Goal: Task Accomplishment & Management: Manage account settings

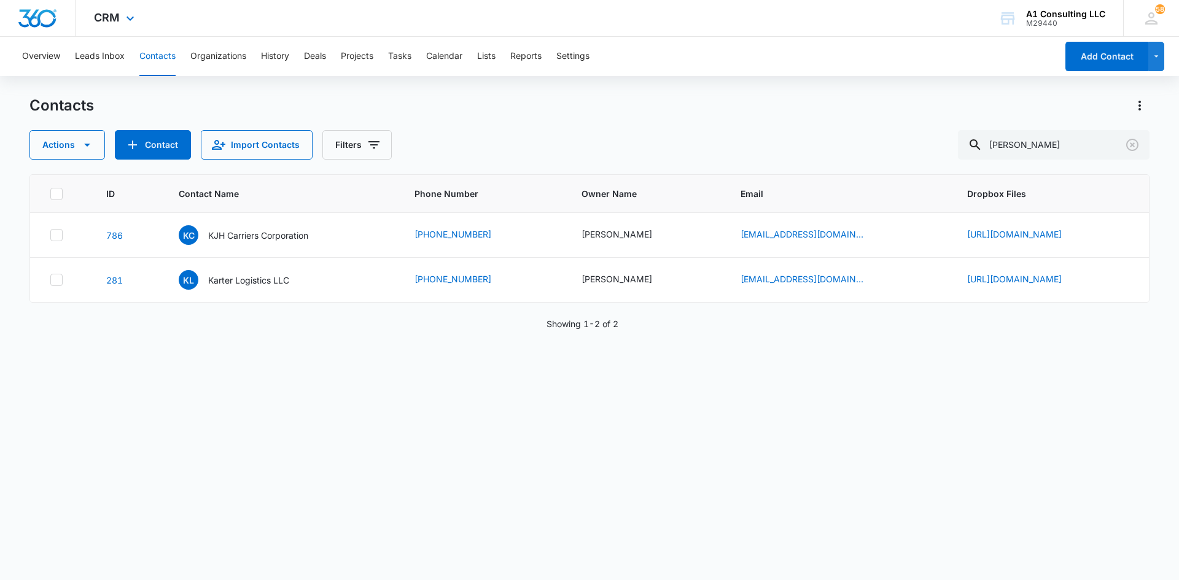
click at [631, 33] on div "CRM Apps Websites Forms CRM Email Social Payments POS Content Ads Intelligence …" at bounding box center [589, 18] width 1179 height 37
click at [455, 13] on div "CRM Apps Websites Forms CRM Email Social Payments POS Content Ads Intelligence …" at bounding box center [589, 18] width 1179 height 37
drag, startPoint x: 660, startPoint y: 89, endPoint x: 650, endPoint y: 146, distance: 57.9
click at [659, 92] on div "Overview Leads Inbox Contacts Organizations History Deals Projects Tasks Calend…" at bounding box center [589, 308] width 1179 height 542
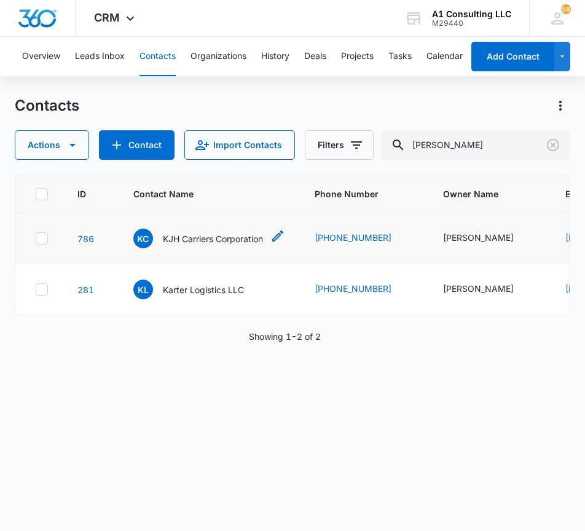
click at [201, 245] on p "KJH Carriers Corporation" at bounding box center [213, 238] width 100 height 13
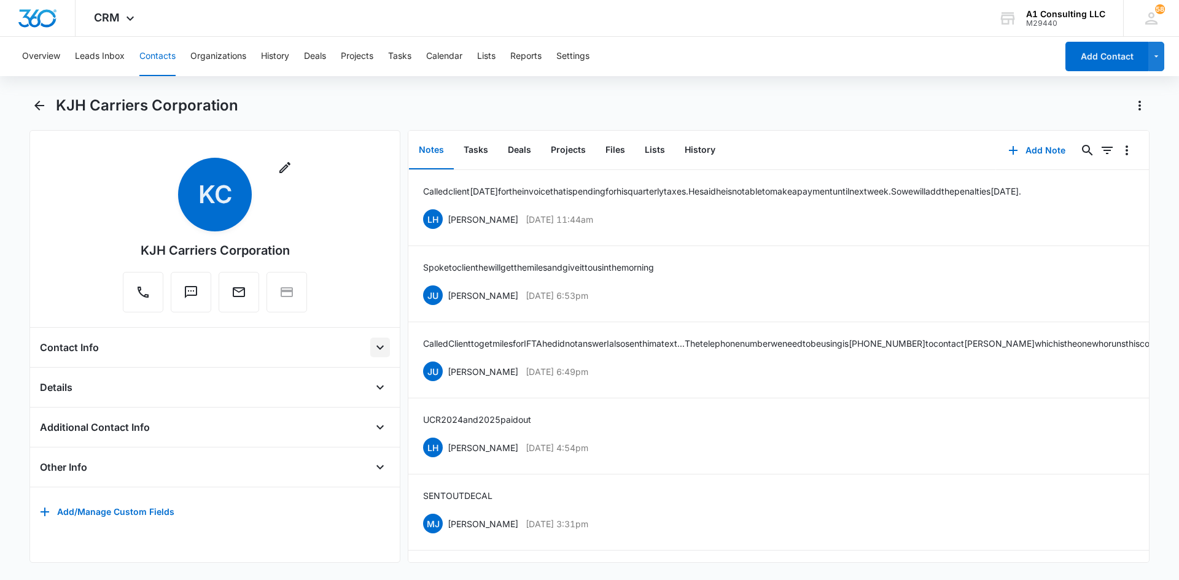
click at [376, 349] on icon "Open" at bounding box center [379, 348] width 7 height 4
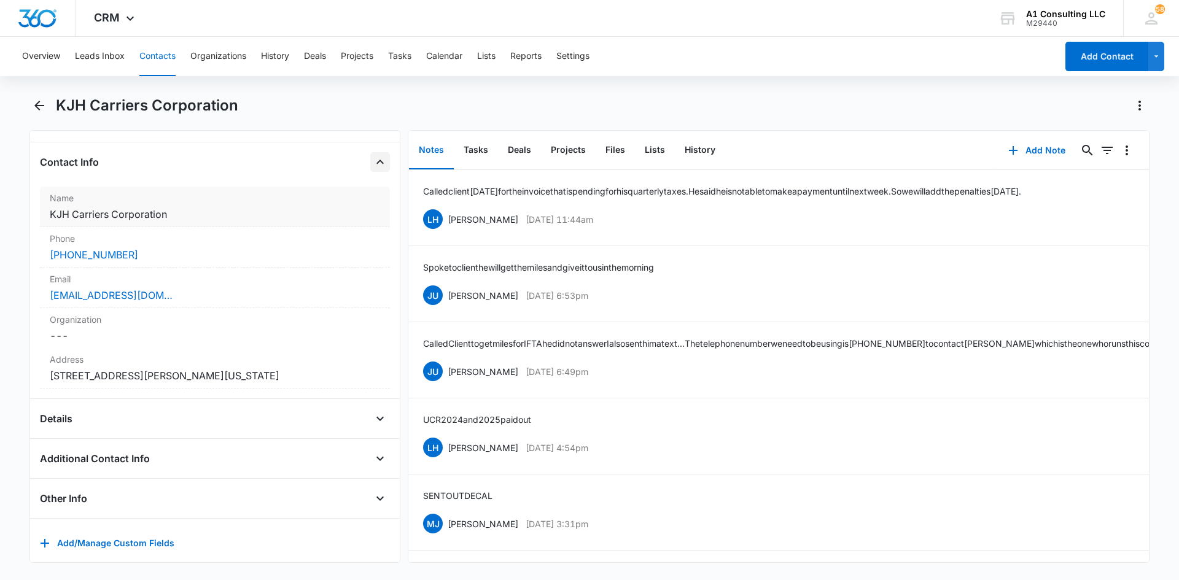
scroll to position [205, 0]
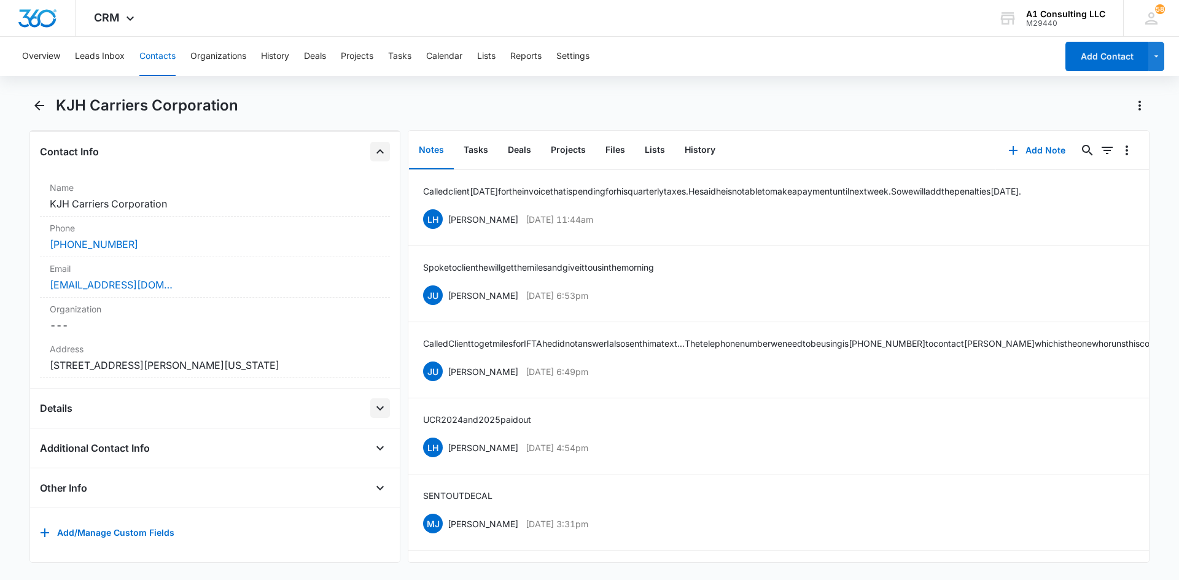
click at [373, 401] on icon "Open" at bounding box center [380, 408] width 15 height 15
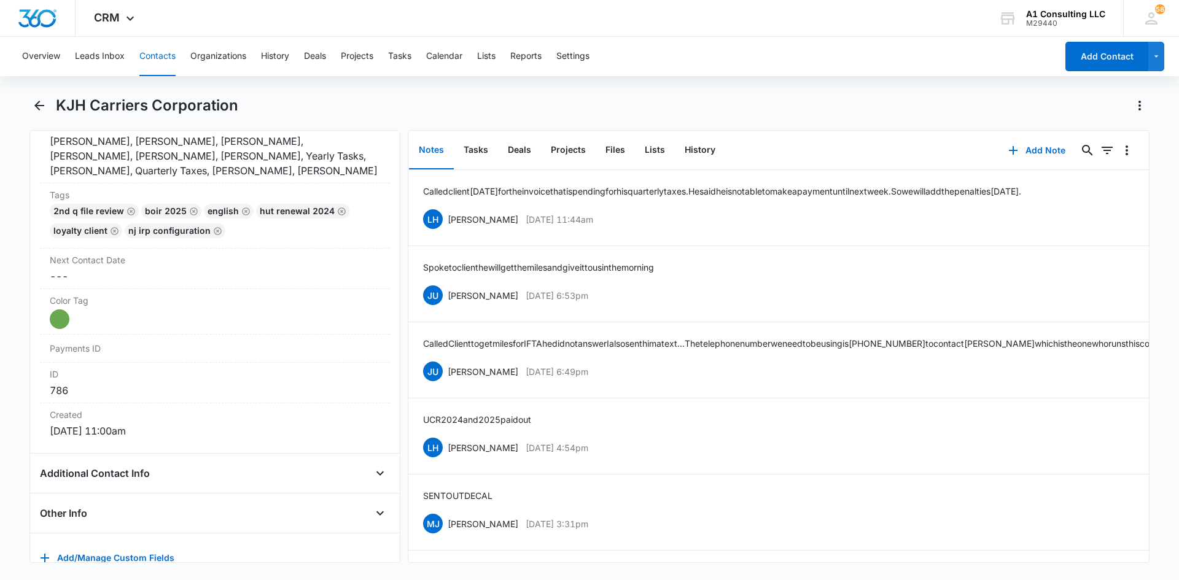
scroll to position [671, 0]
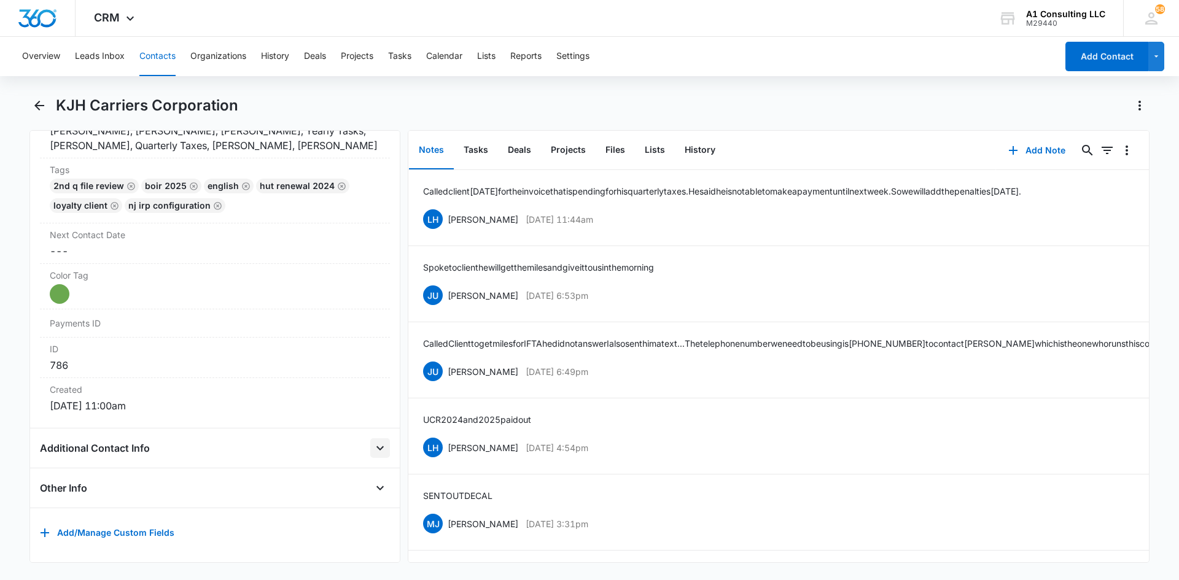
click at [373, 441] on icon "Open" at bounding box center [380, 448] width 15 height 15
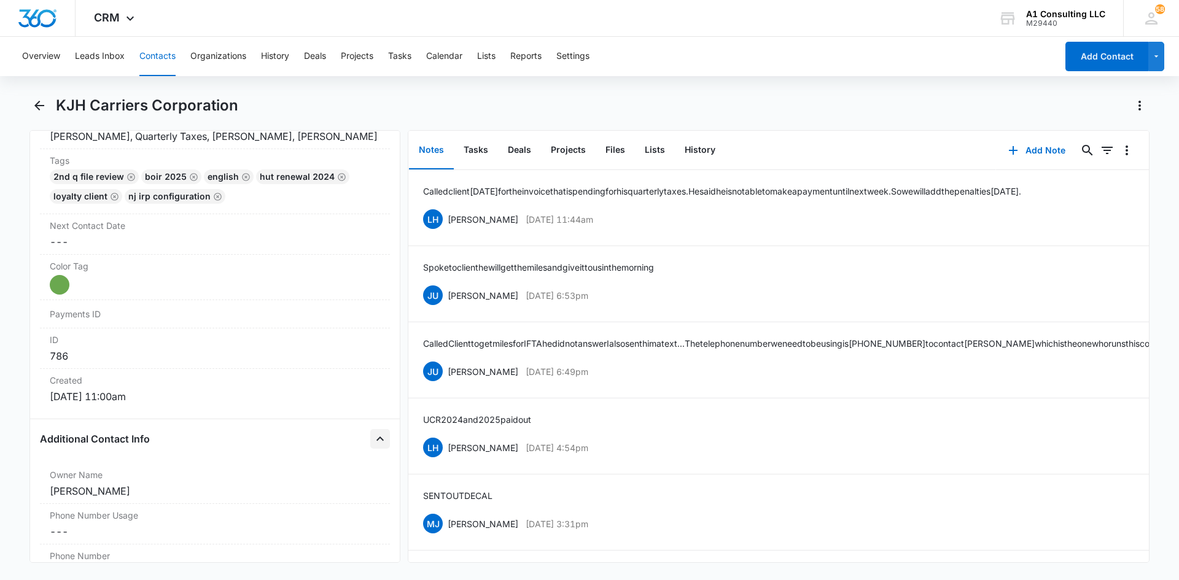
scroll to position [1242, 0]
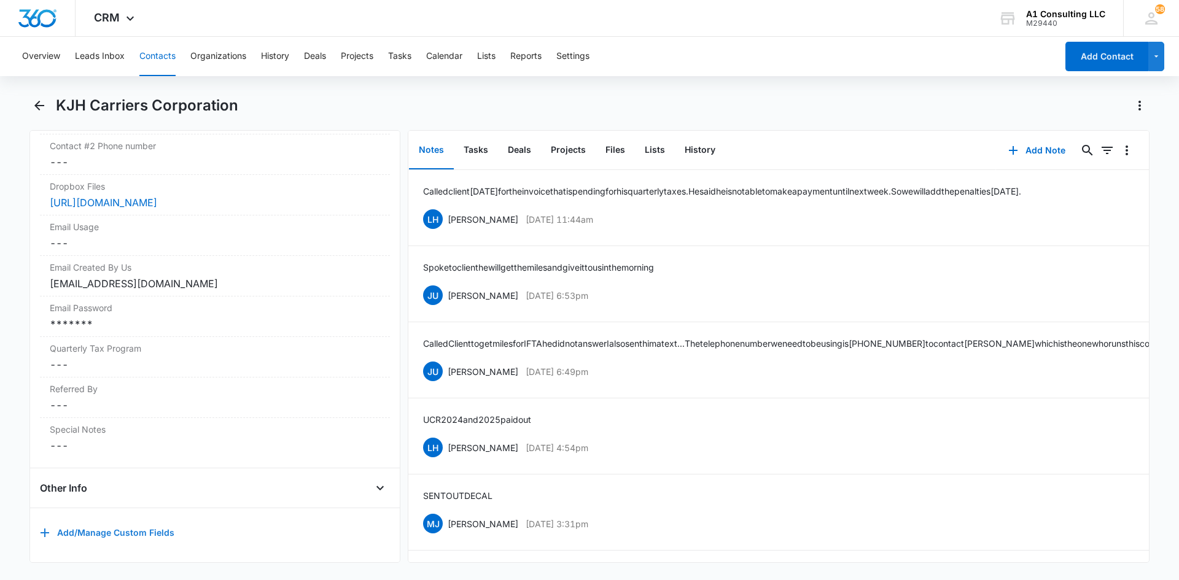
click at [42, 529] on icon "button" at bounding box center [45, 533] width 9 height 9
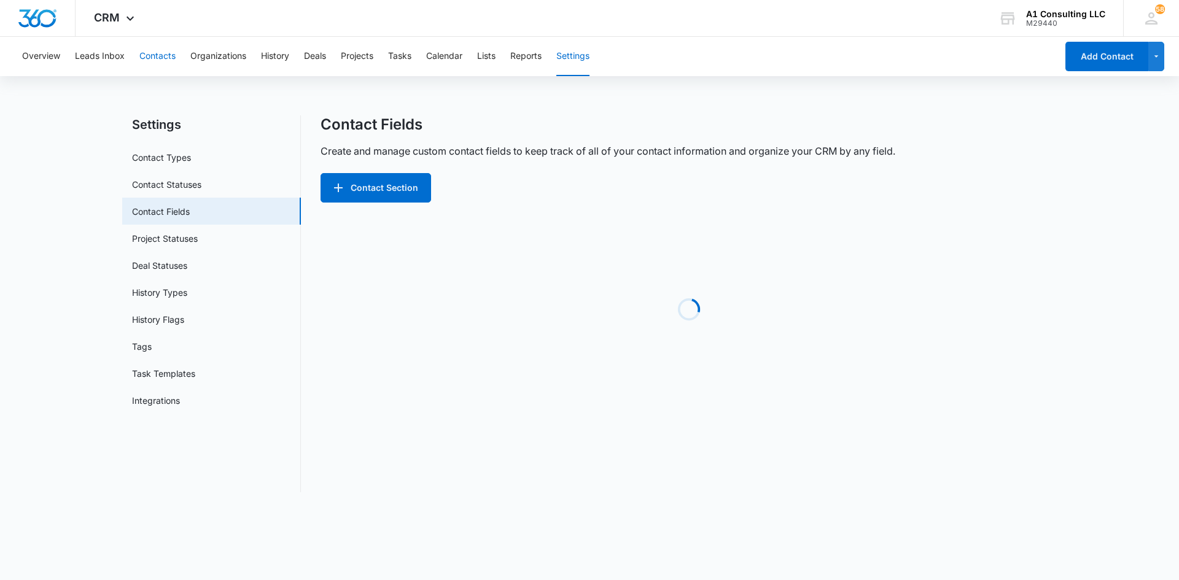
click at [156, 54] on button "Contacts" at bounding box center [157, 56] width 36 height 39
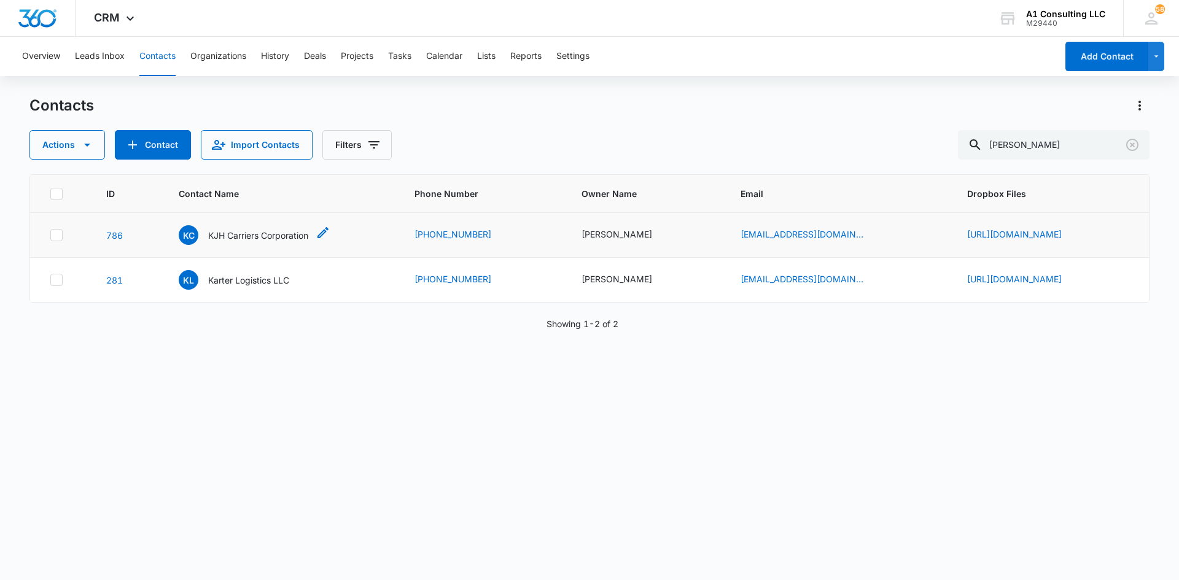
click at [215, 236] on p "KJH Carriers Corporation" at bounding box center [258, 235] width 100 height 13
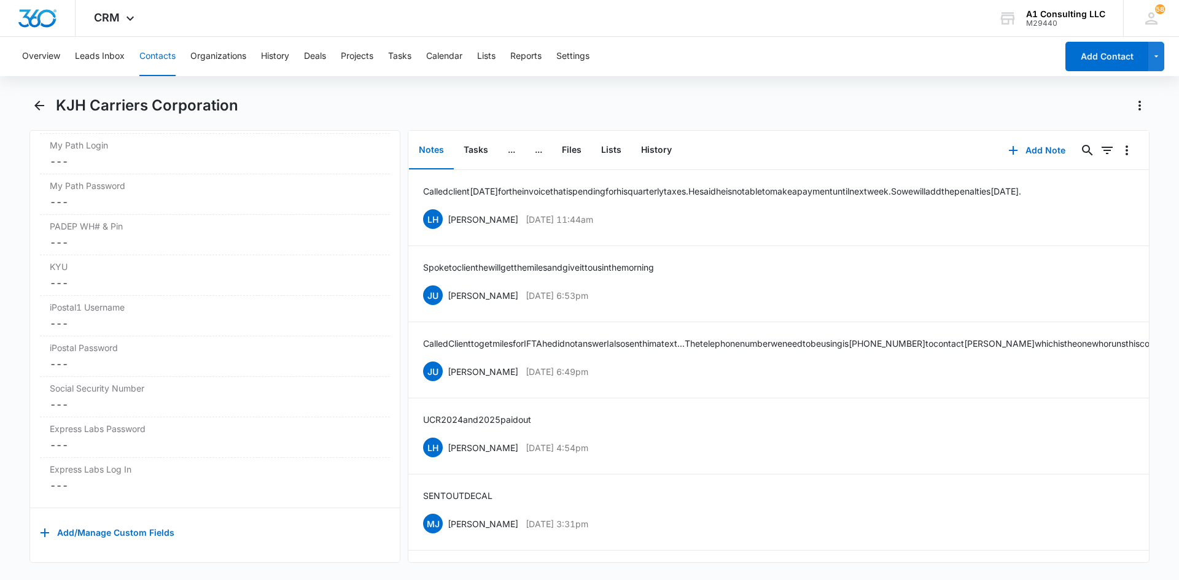
scroll to position [2062, 0]
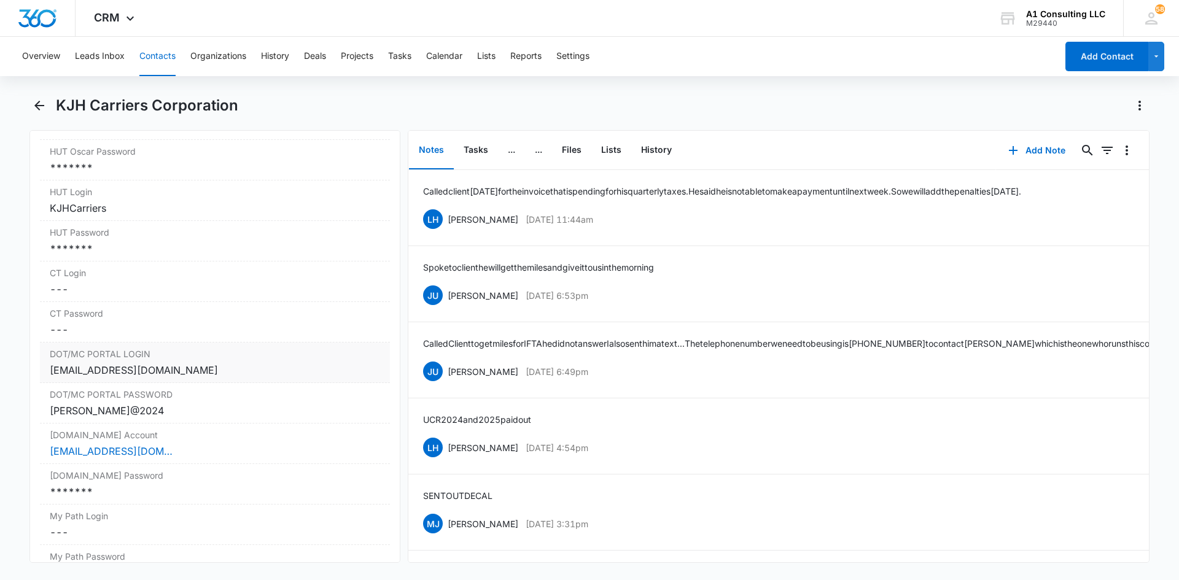
click at [174, 378] on div "[EMAIL_ADDRESS][DOMAIN_NAME]" at bounding box center [215, 370] width 330 height 15
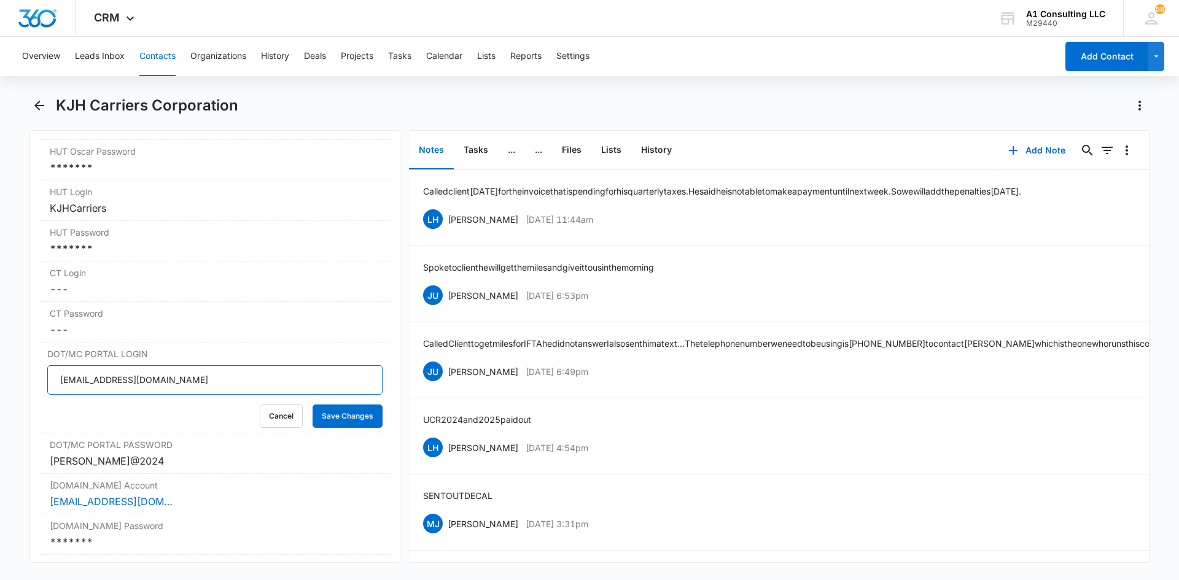
drag, startPoint x: 166, startPoint y: 414, endPoint x: 32, endPoint y: 407, distance: 134.1
click at [14, 410] on main "KJH Carriers Corporation Remove KC KJH Carriers Corporation Contact Info Name C…" at bounding box center [589, 337] width 1179 height 482
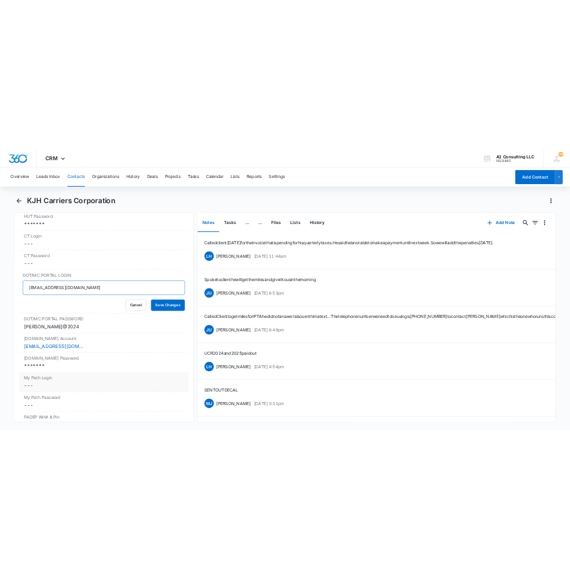
scroll to position [2160, 0]
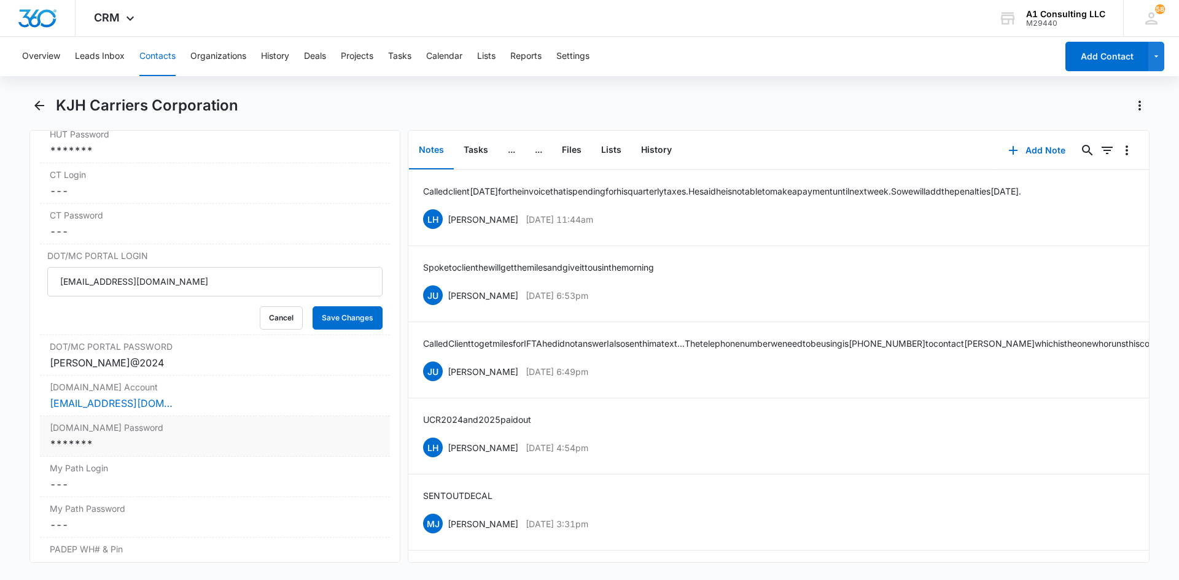
click at [173, 451] on div "*******" at bounding box center [215, 444] width 330 height 15
click at [359, 459] on icon "Show" at bounding box center [366, 453] width 14 height 9
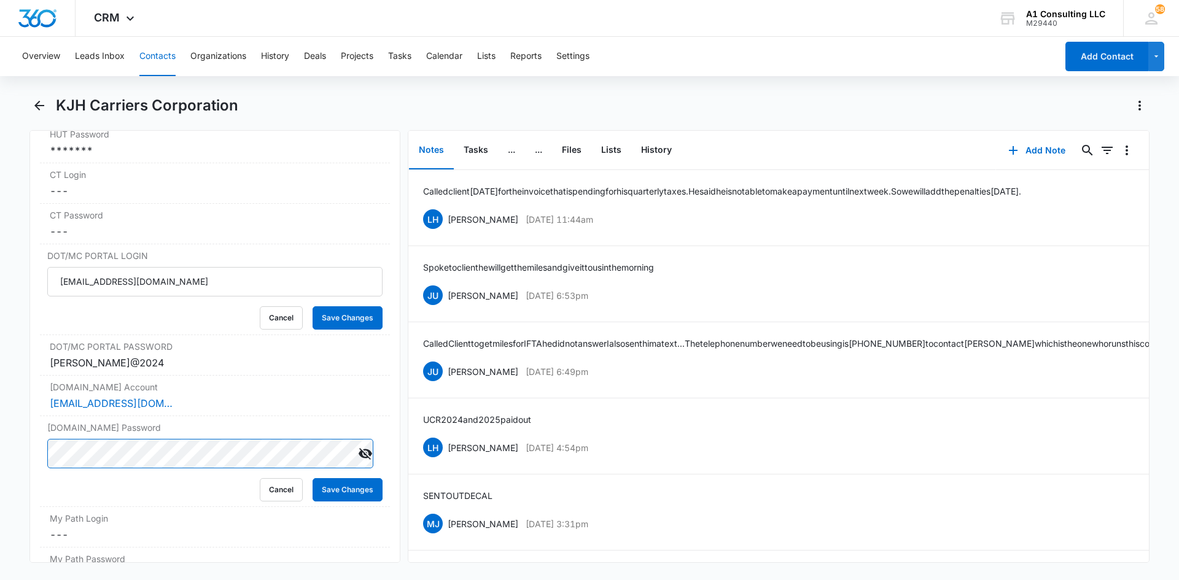
click at [2, 486] on main "KJH Carriers Corporation Remove KC KJH Carriers Corporation Contact Info Name C…" at bounding box center [589, 337] width 1179 height 482
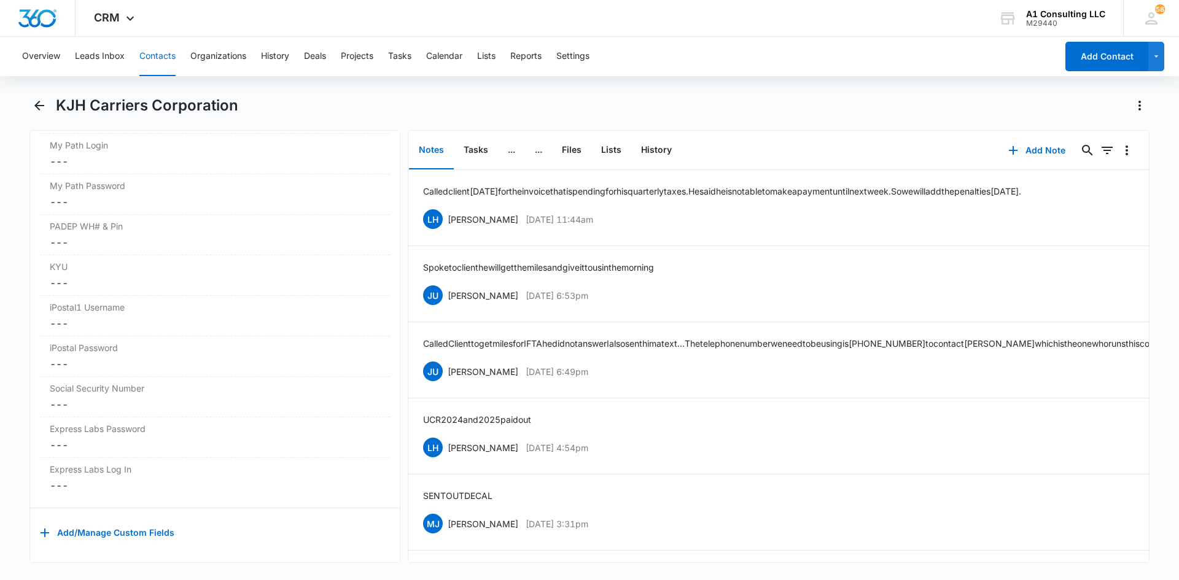
scroll to position [2163, 0]
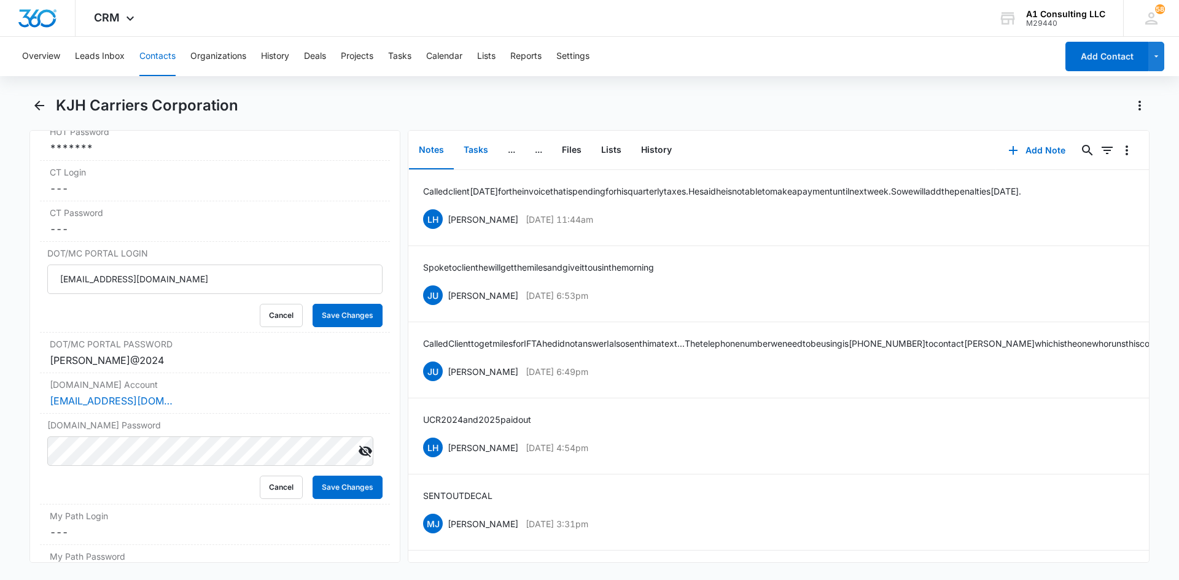
click at [476, 153] on button "Tasks" at bounding box center [476, 150] width 44 height 38
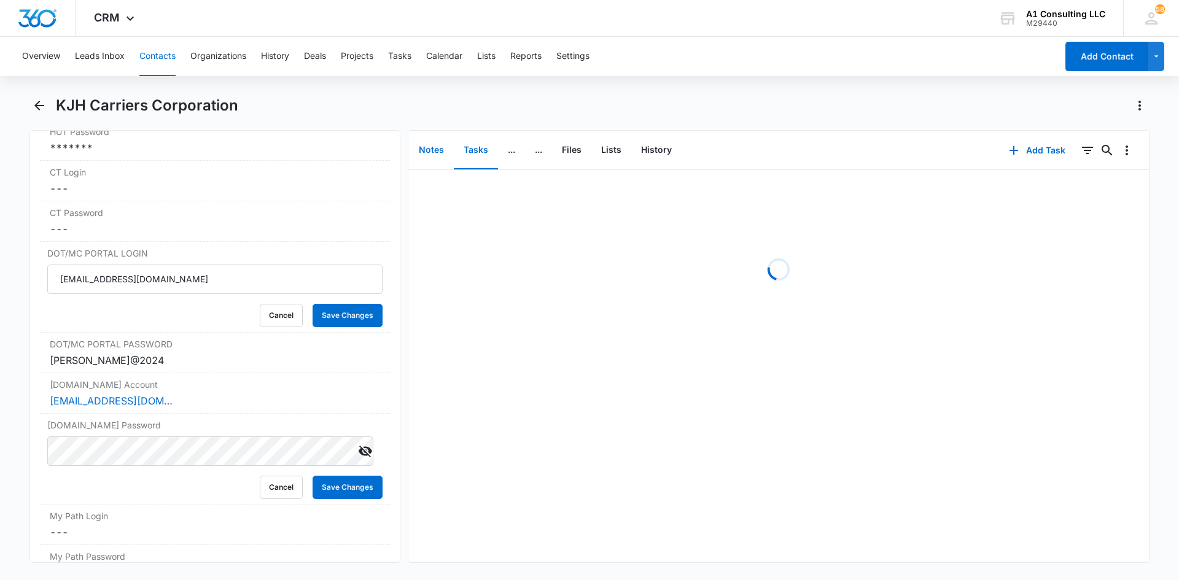
click at [432, 150] on button "Notes" at bounding box center [431, 150] width 45 height 38
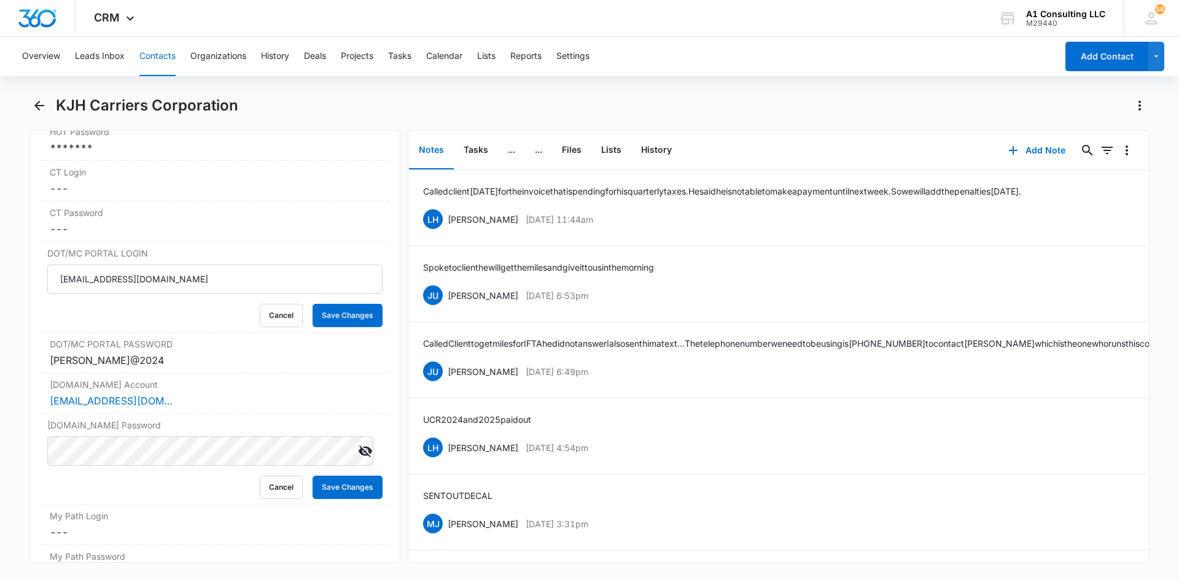
click at [718, 104] on div "KJH Carriers Corporation" at bounding box center [603, 106] width 1094 height 20
click at [1100, 152] on icon "Filters" at bounding box center [1107, 150] width 15 height 15
click at [975, 130] on div "KJH Carriers Corporation" at bounding box center [589, 113] width 1120 height 34
click at [470, 150] on button "Tasks" at bounding box center [476, 150] width 44 height 38
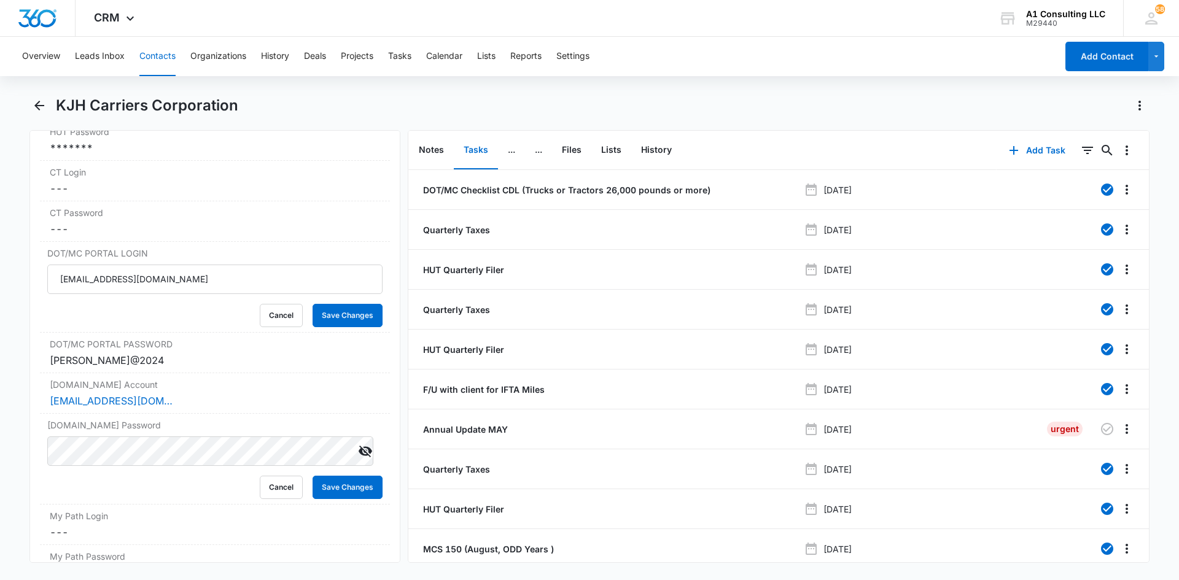
click at [693, 112] on div "KJH Carriers Corporation" at bounding box center [603, 106] width 1094 height 20
click at [1080, 152] on icon "Filters" at bounding box center [1087, 150] width 15 height 15
click at [1065, 257] on icon "Show Task status filters" at bounding box center [1072, 254] width 15 height 15
click at [942, 295] on icon at bounding box center [947, 293] width 11 height 11
click at [941, 294] on input "Incomplete" at bounding box center [941, 293] width 1 height 1
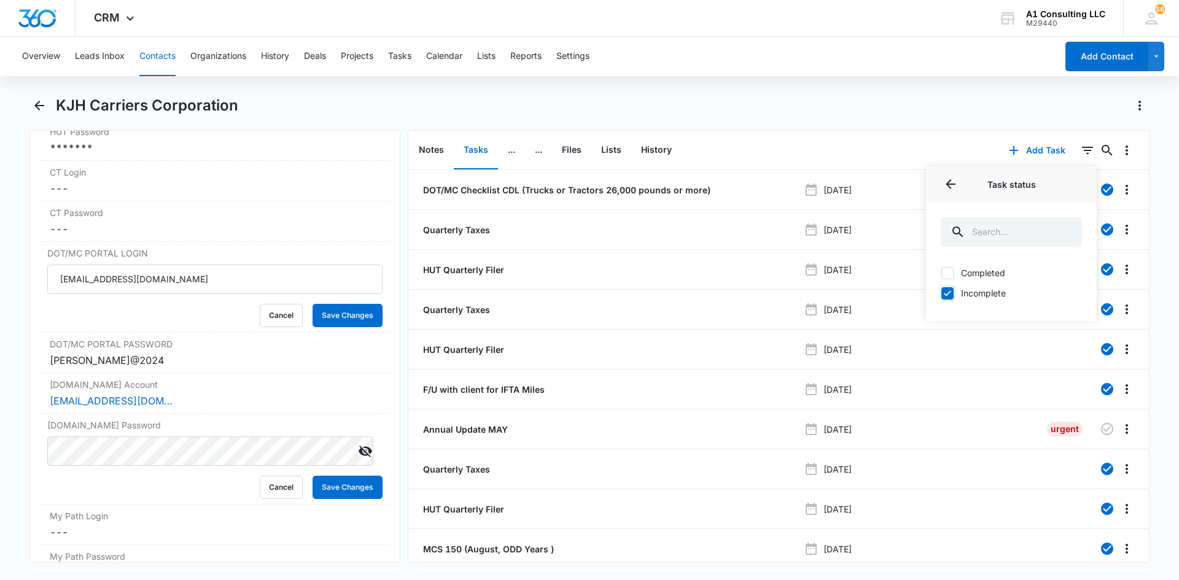
checkbox input "true"
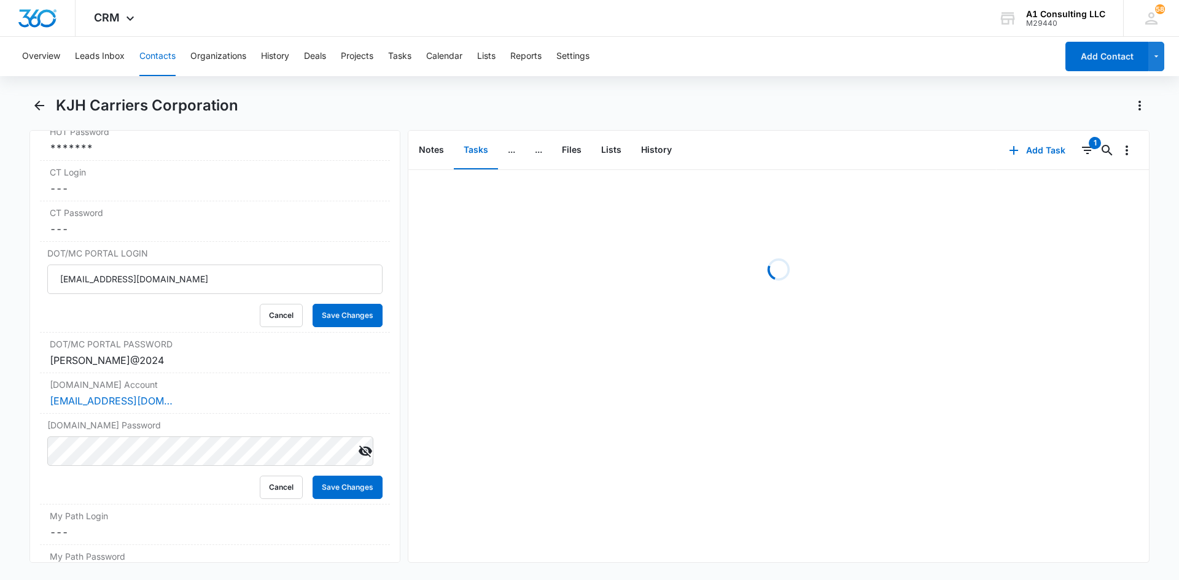
drag, startPoint x: 868, startPoint y: 123, endPoint x: 796, endPoint y: 98, distance: 75.3
click at [858, 119] on div "KJH Carriers Corporation" at bounding box center [589, 113] width 1120 height 34
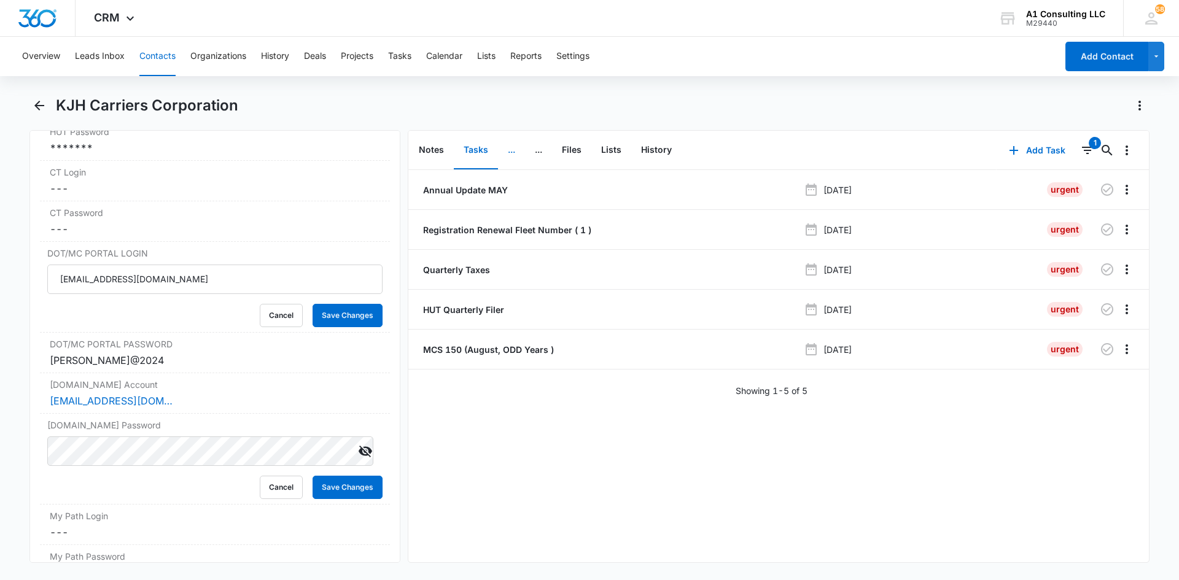
click at [506, 152] on button "..." at bounding box center [511, 150] width 27 height 38
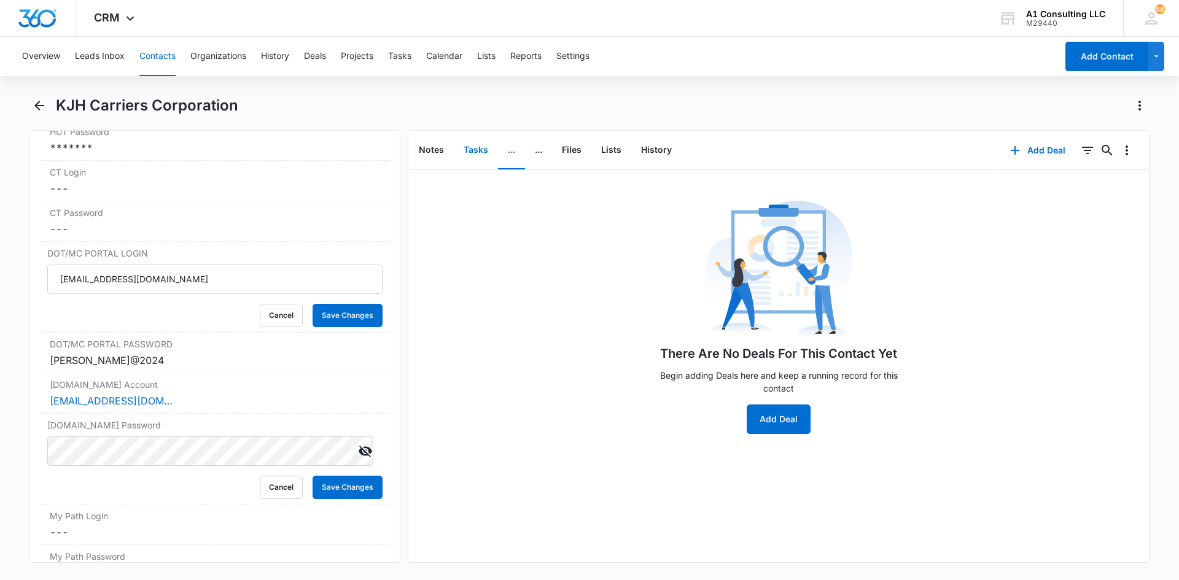
click at [478, 150] on button "Tasks" at bounding box center [476, 150] width 44 height 38
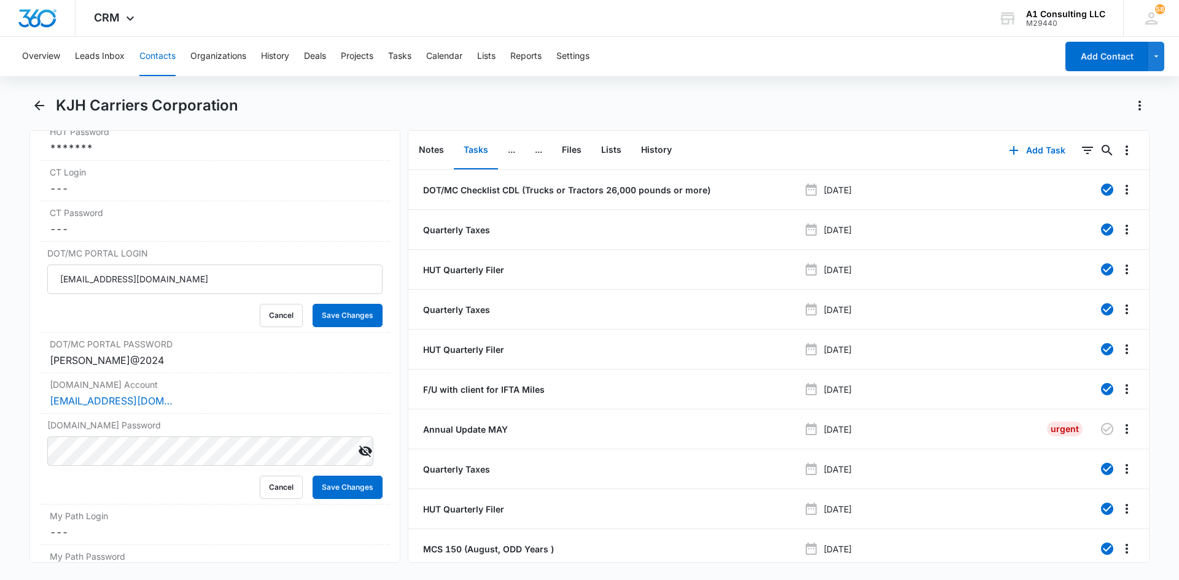
click at [685, 107] on div "KJH Carriers Corporation" at bounding box center [603, 106] width 1094 height 20
drag, startPoint x: 706, startPoint y: 84, endPoint x: 516, endPoint y: 137, distance: 197.0
click at [704, 84] on div "Overview Leads Inbox Contacts Organizations History Deals Projects Tasks Calend…" at bounding box center [589, 307] width 1179 height 541
click at [422, 154] on button "Notes" at bounding box center [431, 150] width 45 height 38
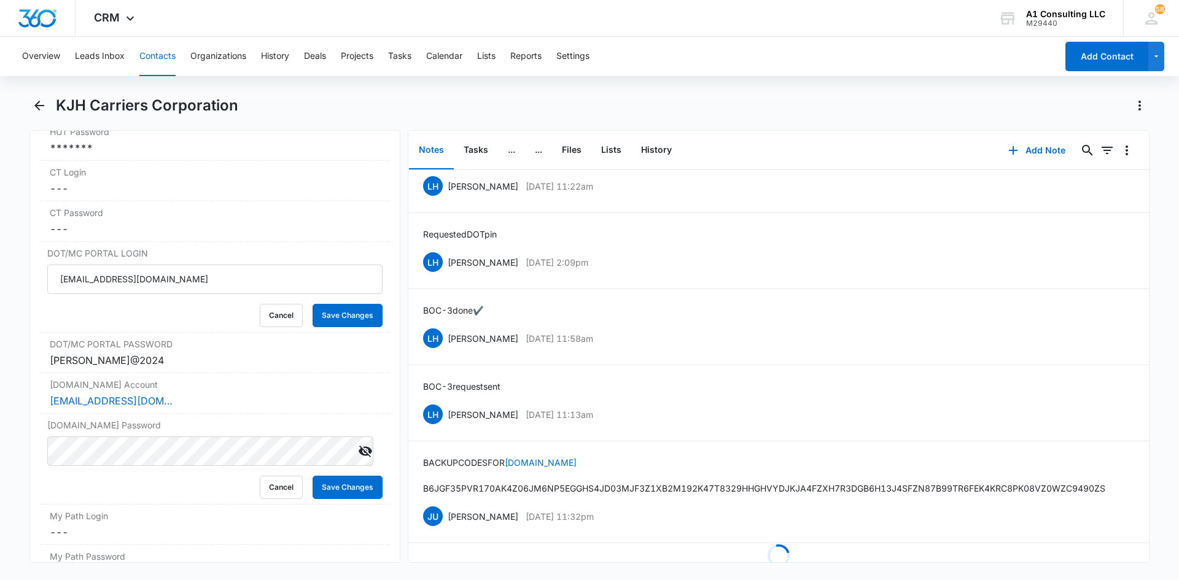
scroll to position [1347, 0]
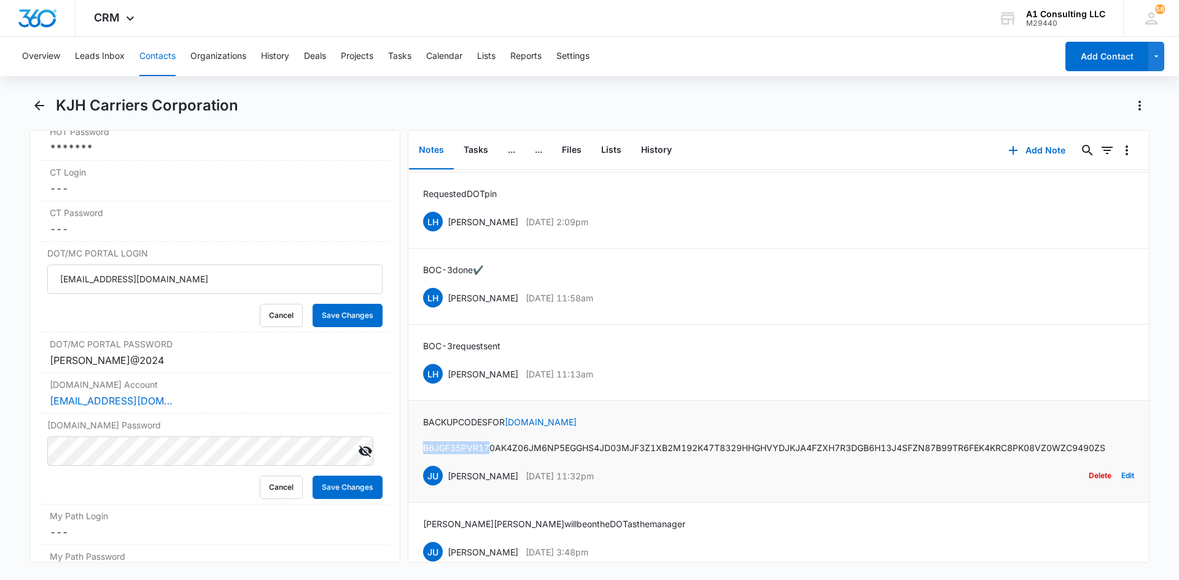
drag, startPoint x: 489, startPoint y: 460, endPoint x: 414, endPoint y: 463, distance: 74.4
click at [414, 463] on li "BACK UP CODES FOR [DOMAIN_NAME] B6JGF35PVR17 0AK4Z06JM6NP 5EGGHS4JD03M JF3Z1XB2…" at bounding box center [778, 452] width 741 height 102
drag, startPoint x: 449, startPoint y: 464, endPoint x: 1116, endPoint y: 504, distance: 668.1
click at [1121, 488] on button "Edit" at bounding box center [1127, 475] width 13 height 23
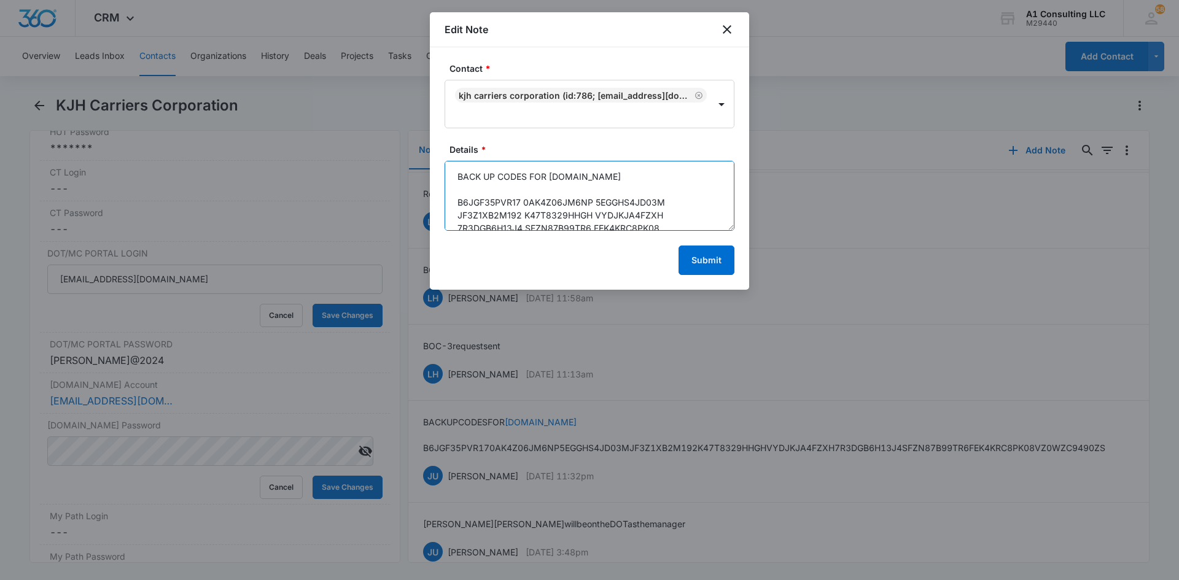
drag, startPoint x: 516, startPoint y: 200, endPoint x: 497, endPoint y: 202, distance: 19.8
click at [497, 202] on textarea "BACK UP CODES FOR [DOMAIN_NAME] B6JGF35PVR17 0AK4Z06JM6NP 5EGGHS4JD03M JF3Z1XB2…" at bounding box center [590, 196] width 290 height 70
drag, startPoint x: 518, startPoint y: 201, endPoint x: 446, endPoint y: 201, distance: 71.8
click at [446, 201] on textarea "BACK UP CODES FOR [DOMAIN_NAME] B6JGF35PVR17 0AK4Z06JM6NP 5EGGHS4JD03M JF3Z1XB2…" at bounding box center [590, 196] width 290 height 70
drag, startPoint x: 591, startPoint y: 201, endPoint x: 525, endPoint y: 201, distance: 66.3
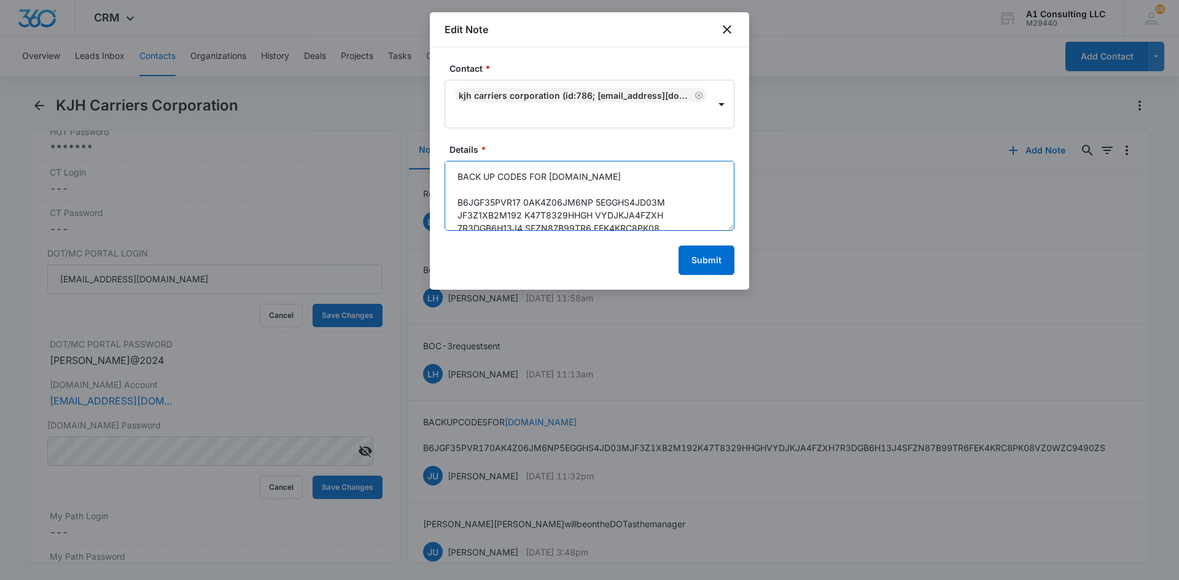
click at [525, 201] on textarea "BACK UP CODES FOR [DOMAIN_NAME] B6JGF35PVR17 0AK4Z06JM6NP 5EGGHS4JD03M JF3Z1XB2…" at bounding box center [590, 196] width 290 height 70
click at [610, 198] on textarea "BACK UP CODES FOR [DOMAIN_NAME] B6JGF35PVR17 0AK4Z06JM6NP 5EGGHS4JD03M JF3Z1XB2…" at bounding box center [590, 196] width 290 height 70
click at [683, 199] on textarea "BACK UP CODES FOR [DOMAIN_NAME] B6JGF35PVR17 0AK4Z06JM6NP 5EGGHS4JD03M JF3Z1XB2…" at bounding box center [590, 196] width 290 height 70
drag, startPoint x: 717, startPoint y: 260, endPoint x: 715, endPoint y: 246, distance: 14.2
click at [717, 257] on button "Submit" at bounding box center [707, 260] width 56 height 29
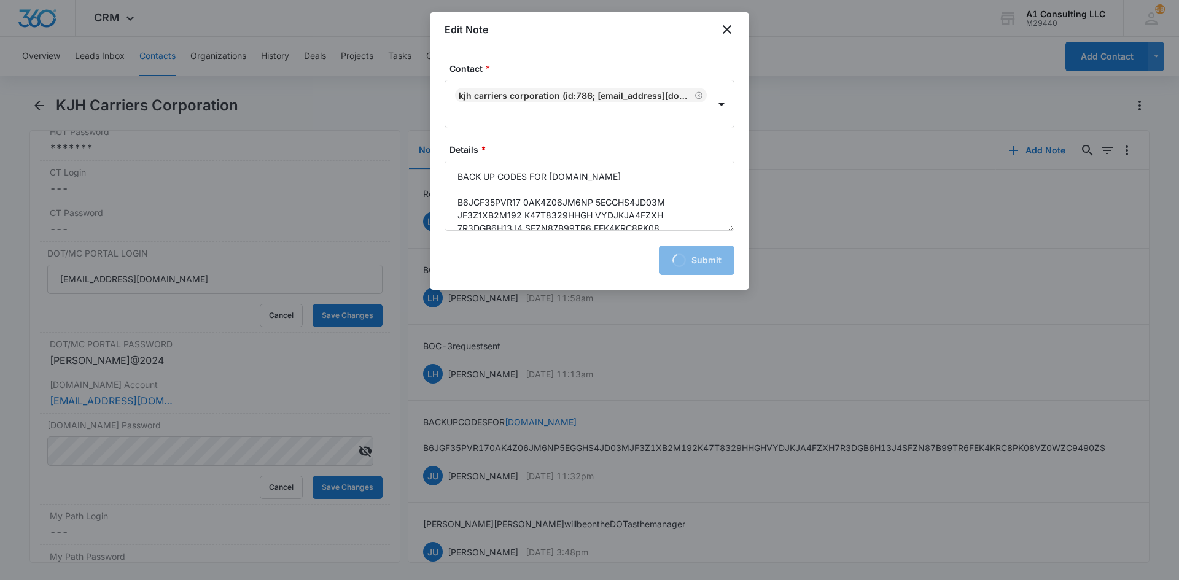
click at [863, 26] on div at bounding box center [589, 290] width 1179 height 580
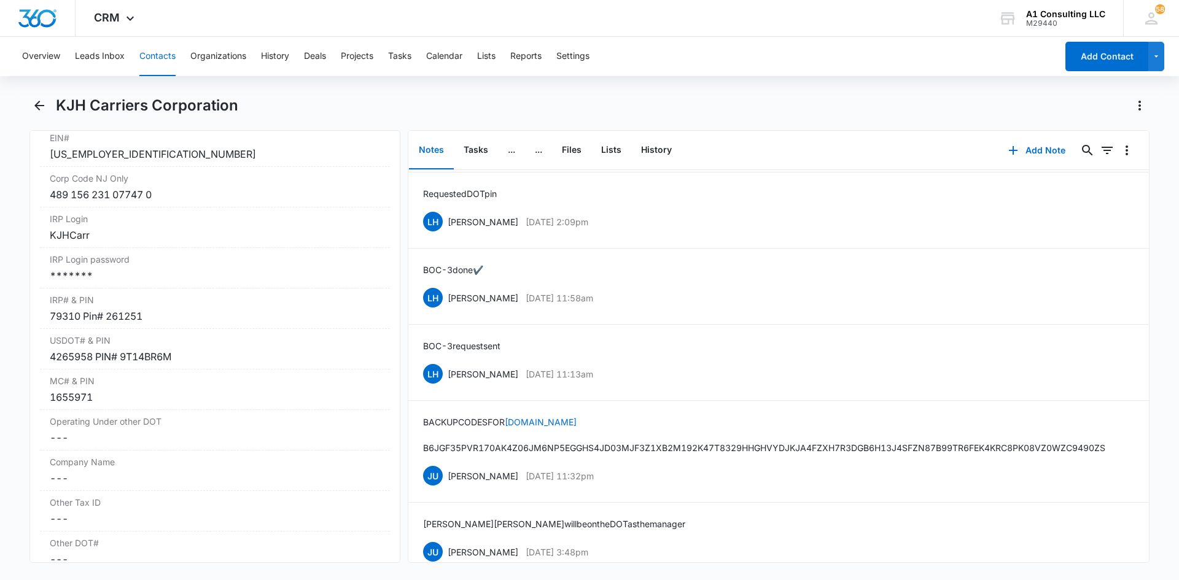
scroll to position [1603, 0]
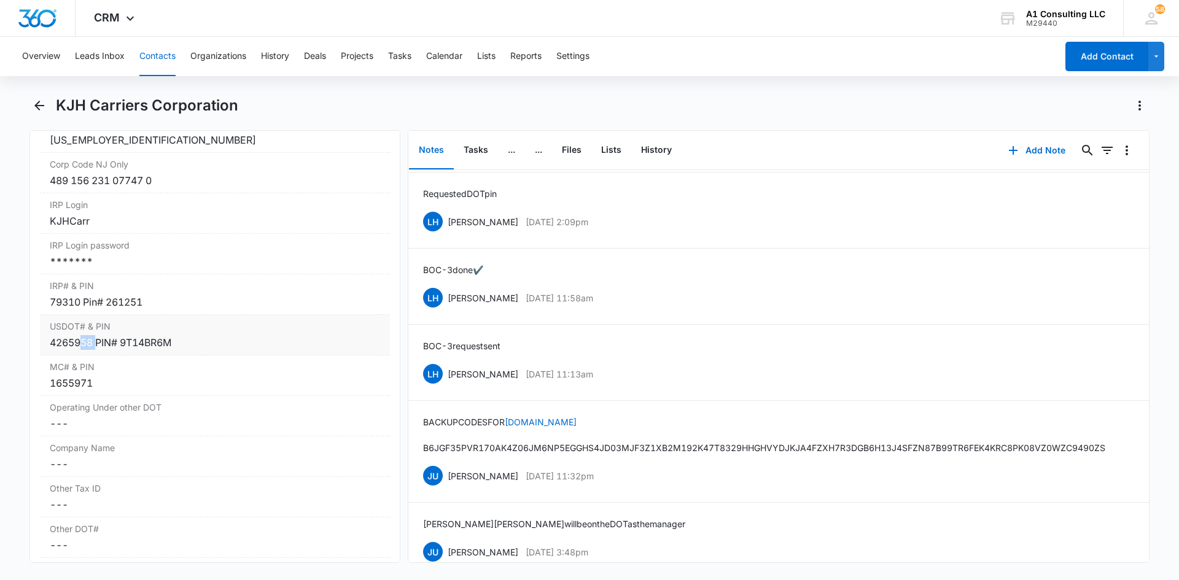
drag, startPoint x: 96, startPoint y: 372, endPoint x: 80, endPoint y: 373, distance: 15.4
click at [80, 350] on div "4265958 PIN# 9T14BR6M" at bounding box center [215, 342] width 330 height 15
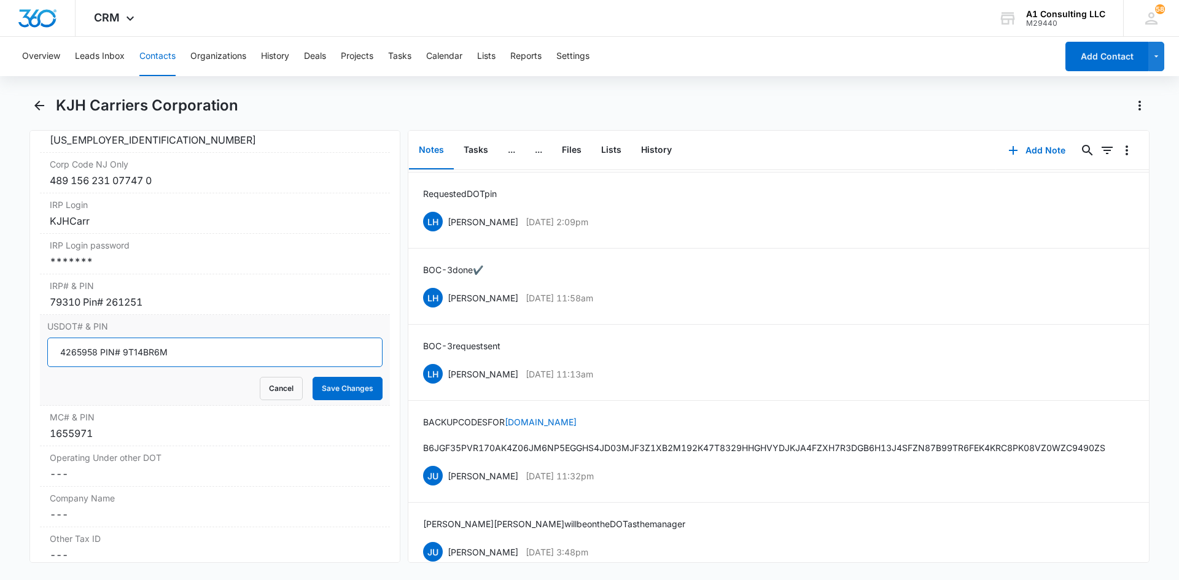
drag, startPoint x: 95, startPoint y: 384, endPoint x: 74, endPoint y: 380, distance: 21.3
click at [51, 367] on input "4265958 PIN# 9T14BR6M" at bounding box center [214, 352] width 335 height 29
drag, startPoint x: 168, startPoint y: 386, endPoint x: 136, endPoint y: 394, distance: 32.2
click at [129, 367] on input "4265958 PIN# 9T14BR6M" at bounding box center [214, 352] width 335 height 29
click at [169, 367] on input "4265958 PIN# 9T14BR6M" at bounding box center [214, 352] width 335 height 29
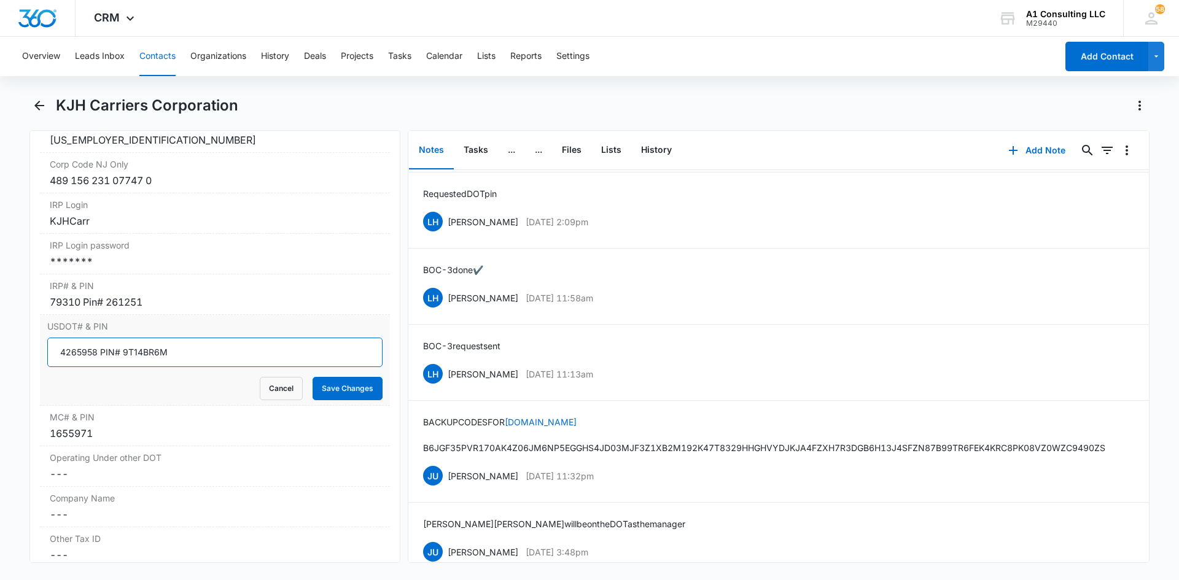
drag, startPoint x: 168, startPoint y: 386, endPoint x: 122, endPoint y: 387, distance: 46.1
click at [122, 367] on input "4265958 PIN# 9T14BR6M" at bounding box center [214, 352] width 335 height 29
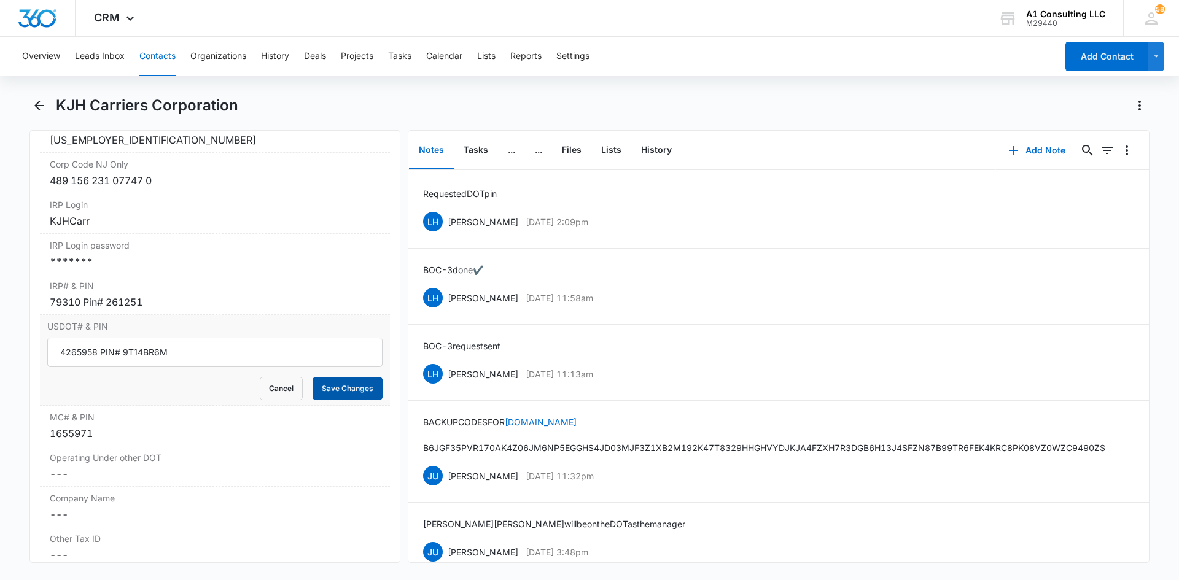
click at [340, 400] on button "Save Changes" at bounding box center [348, 388] width 70 height 23
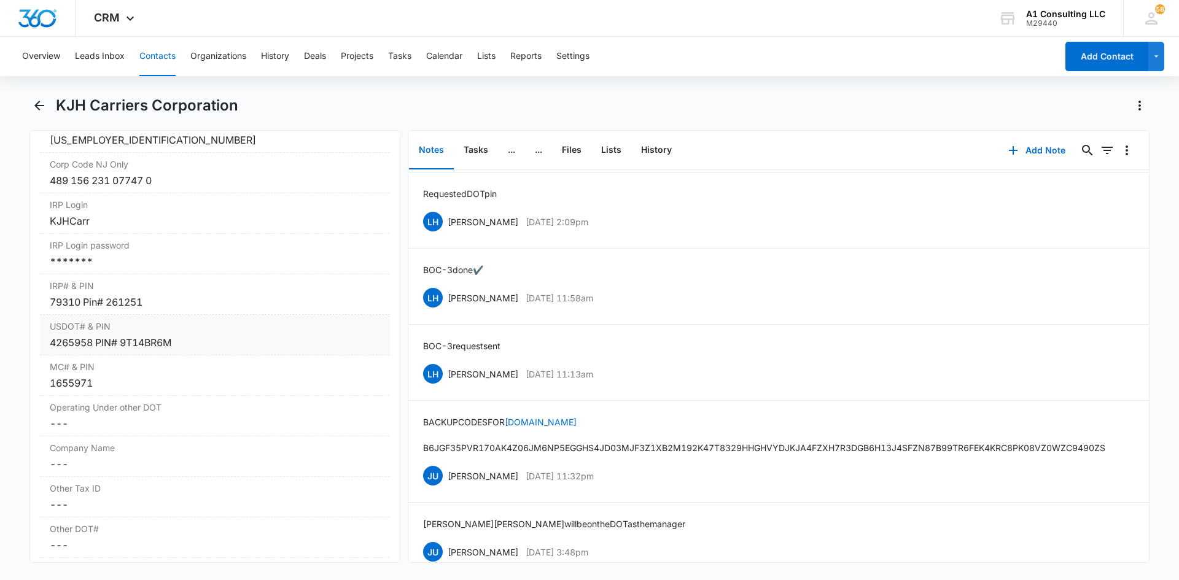
click at [177, 350] on div "4265958 PIN# 9T14BR6M" at bounding box center [215, 342] width 330 height 15
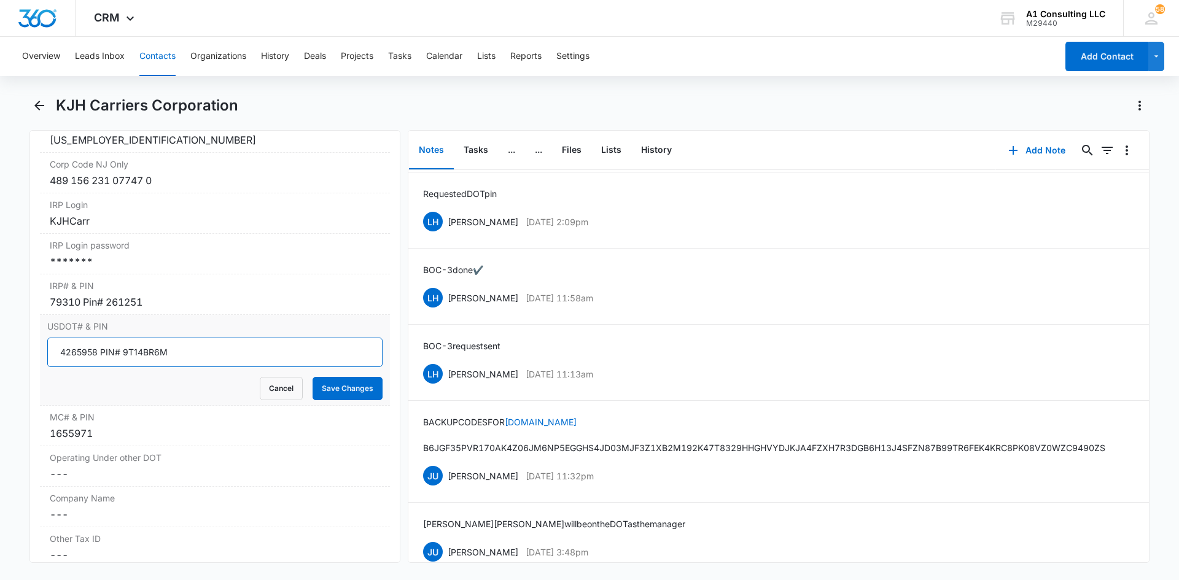
drag, startPoint x: 171, startPoint y: 382, endPoint x: 123, endPoint y: 389, distance: 48.4
click at [123, 367] on input "4265958 PIN# 9T14BR6M" at bounding box center [214, 352] width 335 height 29
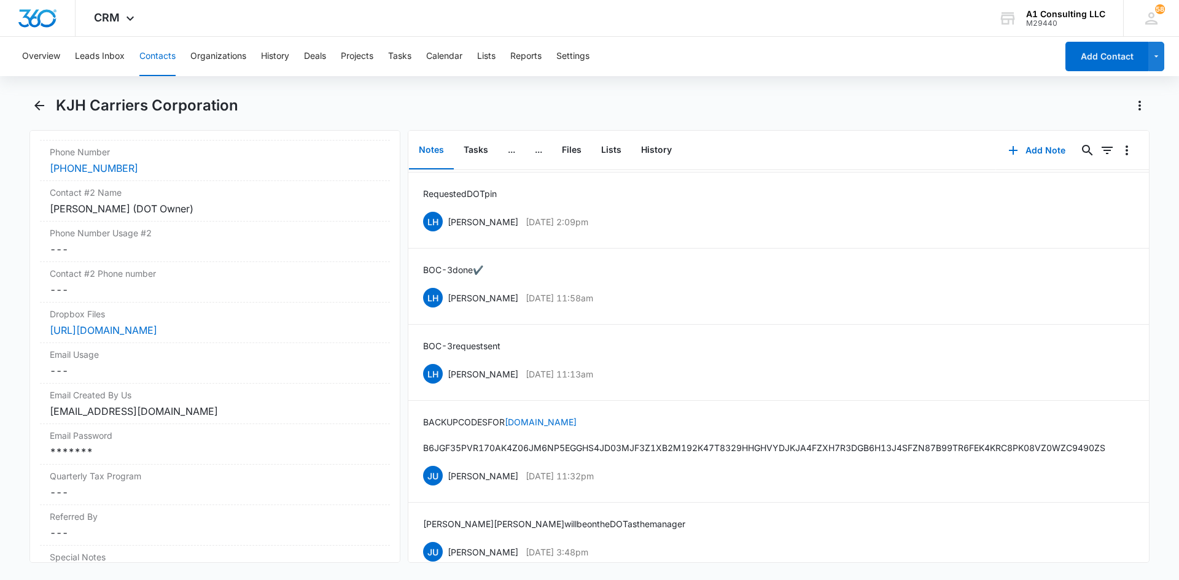
scroll to position [1485, 0]
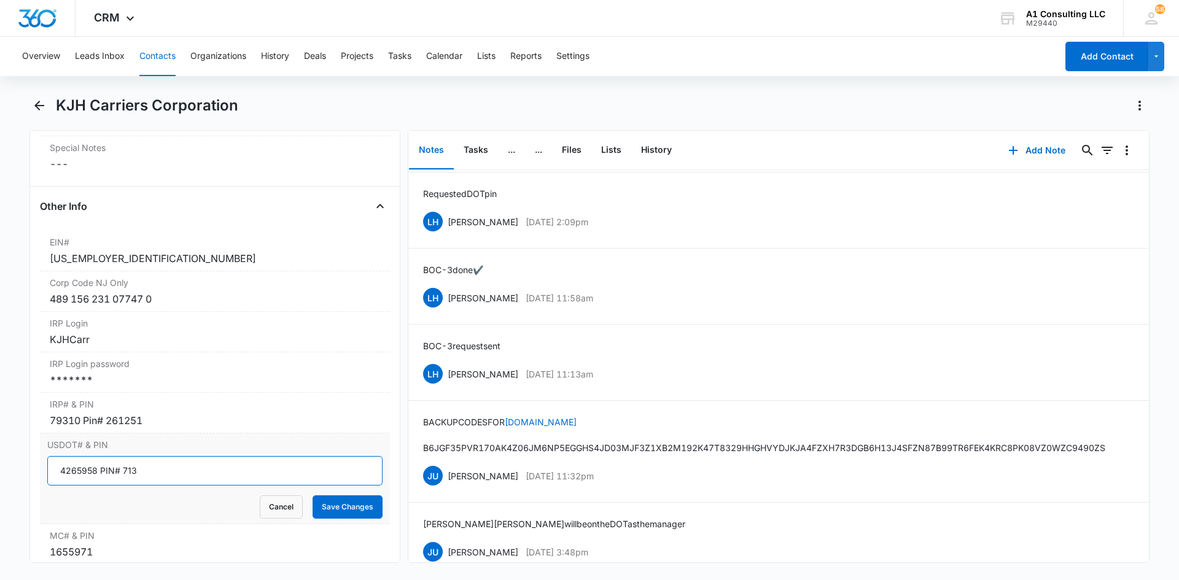
click at [136, 486] on input "4265958 PIN# 713" at bounding box center [214, 470] width 335 height 29
type input "4265958 PIN# 1A49RT1L"
click at [344, 519] on button "Save Changes" at bounding box center [348, 507] width 70 height 23
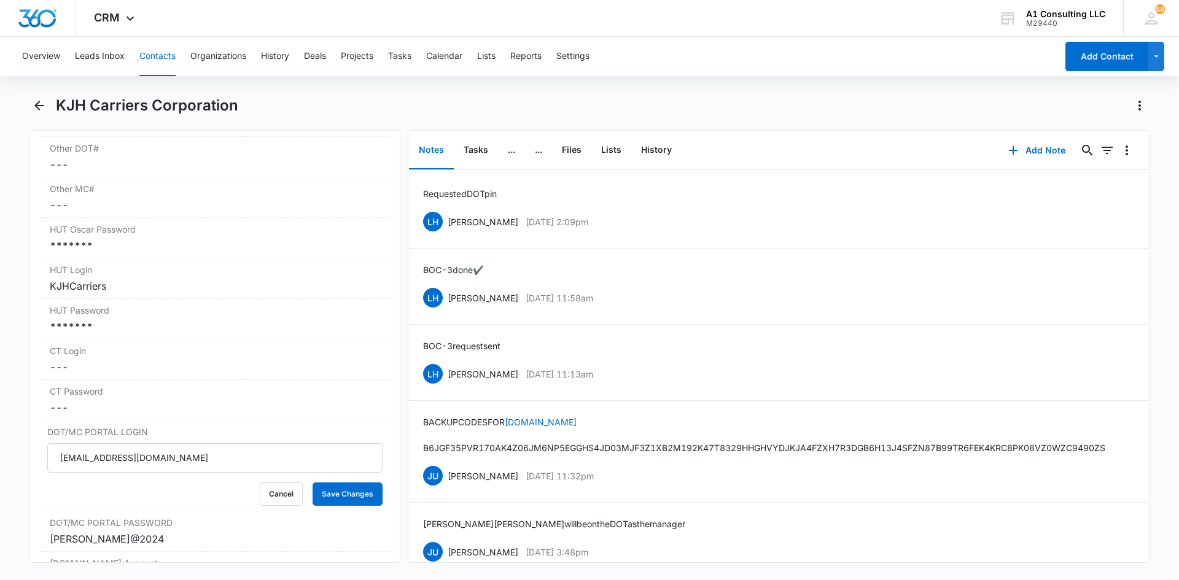
scroll to position [1621, 0]
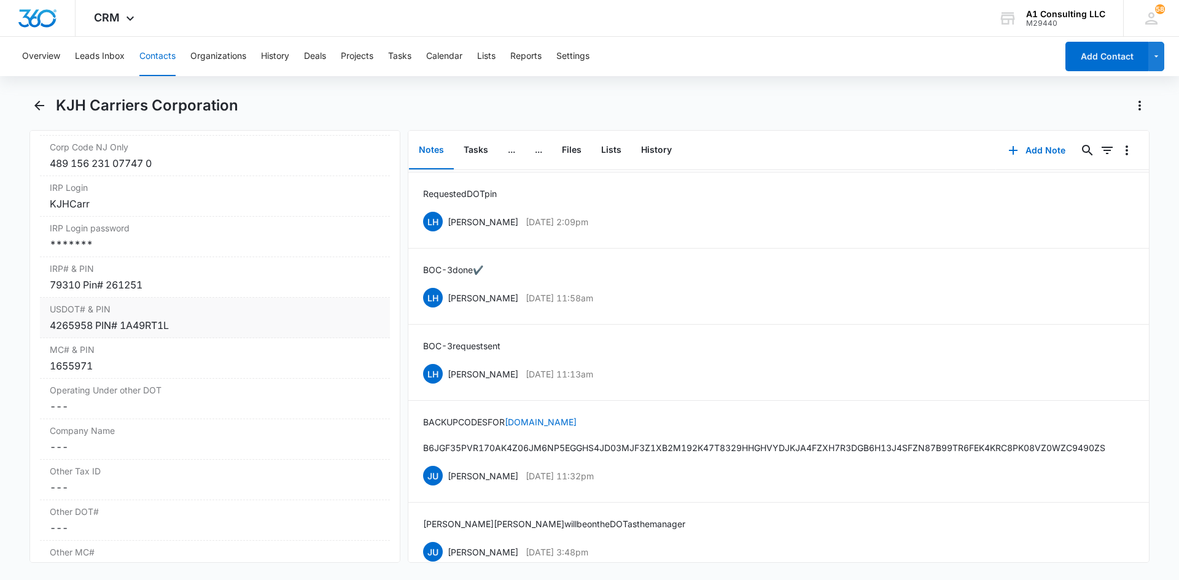
click at [93, 333] on div "4265958 PIN# 1A49RT1L" at bounding box center [215, 325] width 330 height 15
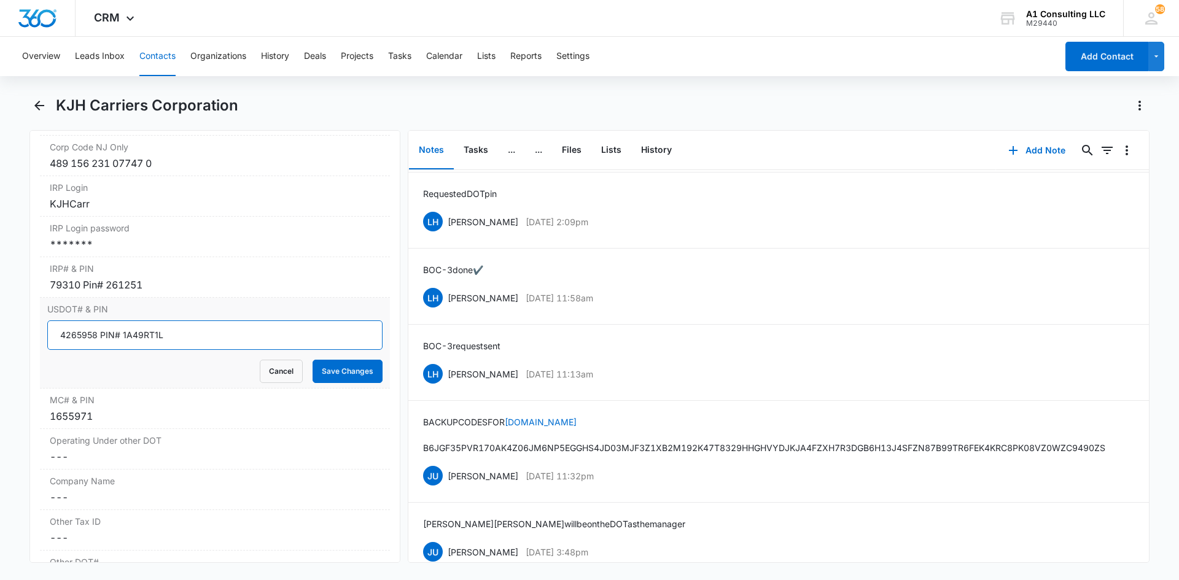
drag, startPoint x: 95, startPoint y: 368, endPoint x: 46, endPoint y: 368, distance: 49.1
click at [46, 368] on div "USDOT# & PIN 4265958 PIN# 1A49RT1L Cancel Save Changes" at bounding box center [215, 343] width 350 height 91
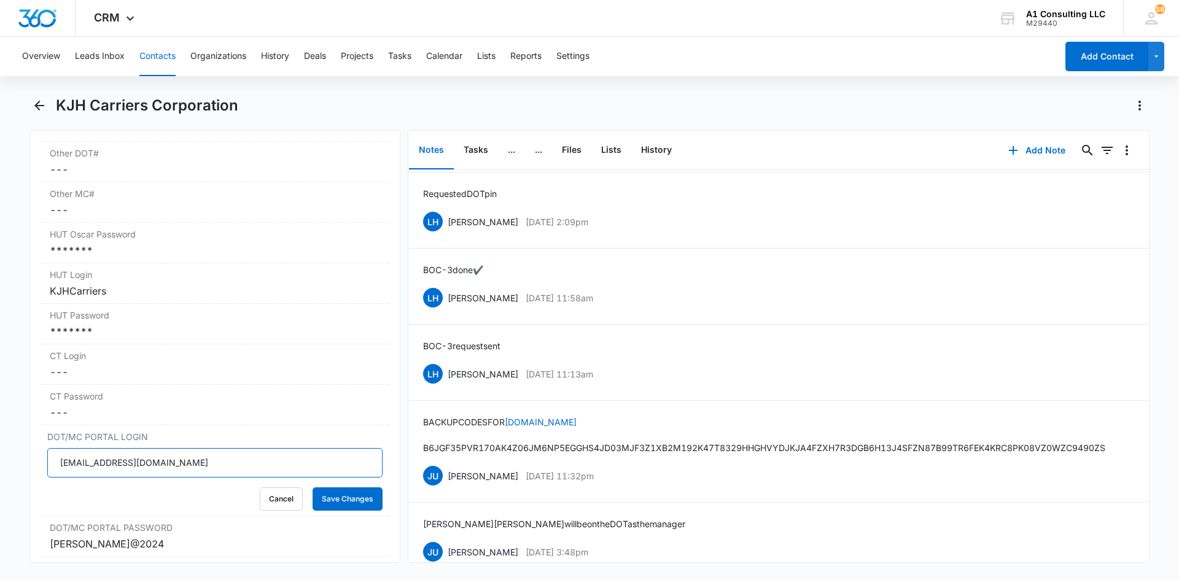
drag, startPoint x: 76, startPoint y: 493, endPoint x: 0, endPoint y: 505, distance: 77.0
click at [0, 505] on main "KJH Carriers Corporation Remove KC KJH Carriers Corporation Contact Info Name C…" at bounding box center [589, 337] width 1179 height 482
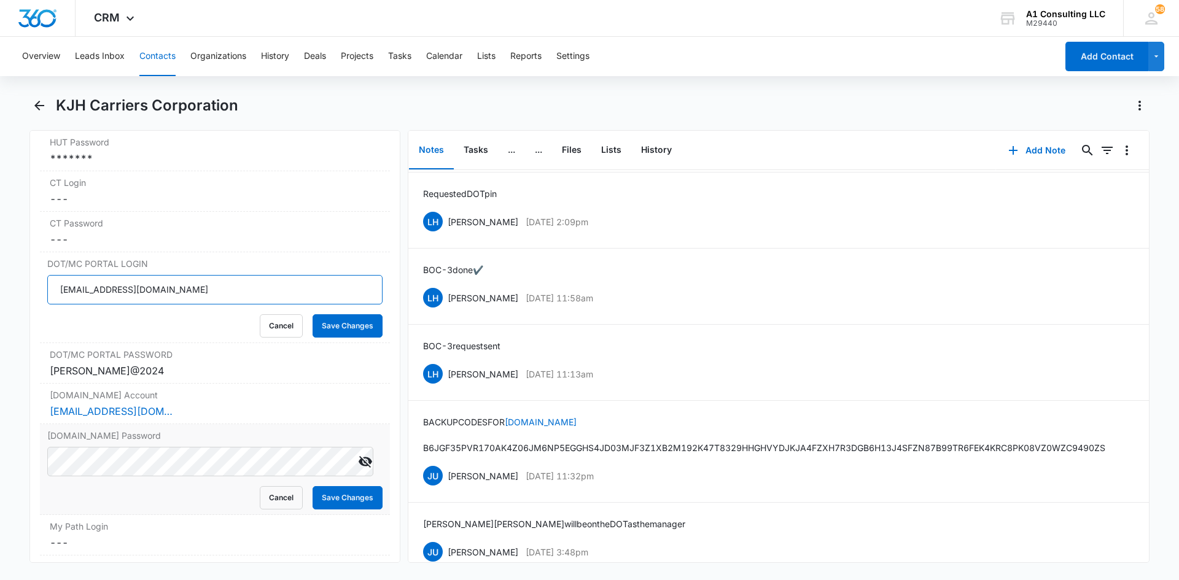
scroll to position [2212, 0]
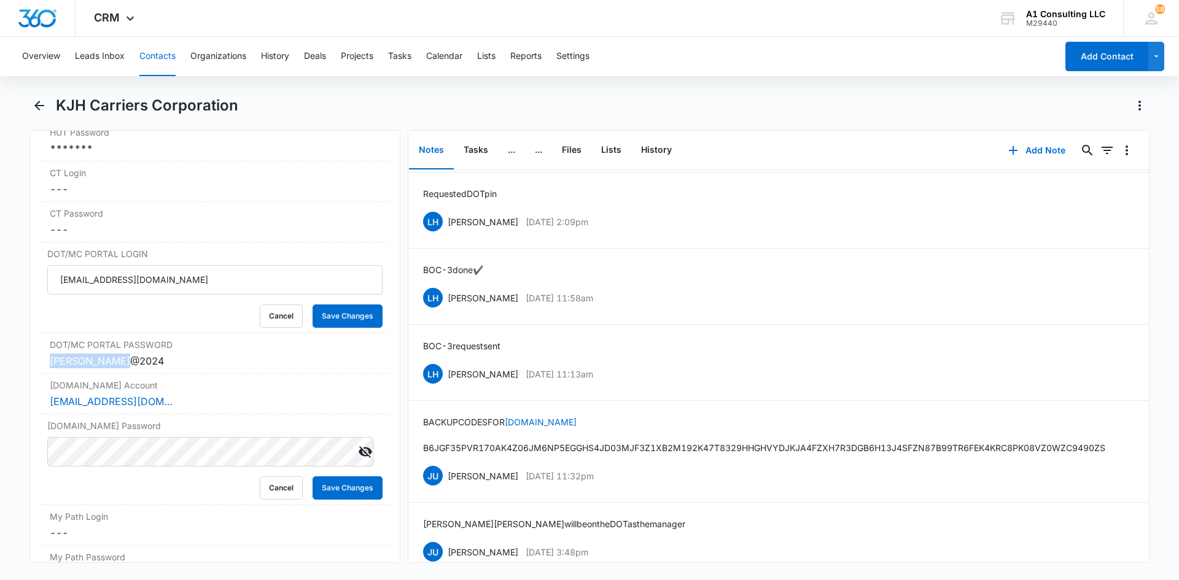
drag, startPoint x: 144, startPoint y: 386, endPoint x: 22, endPoint y: 395, distance: 122.5
click at [12, 397] on main "KJH Carriers Corporation Remove KC KJH Carriers Corporation Contact Info Name C…" at bounding box center [589, 337] width 1179 height 482
copy div "[PERSON_NAME]@2024"
click at [1122, 488] on button "Edit" at bounding box center [1127, 475] width 13 height 23
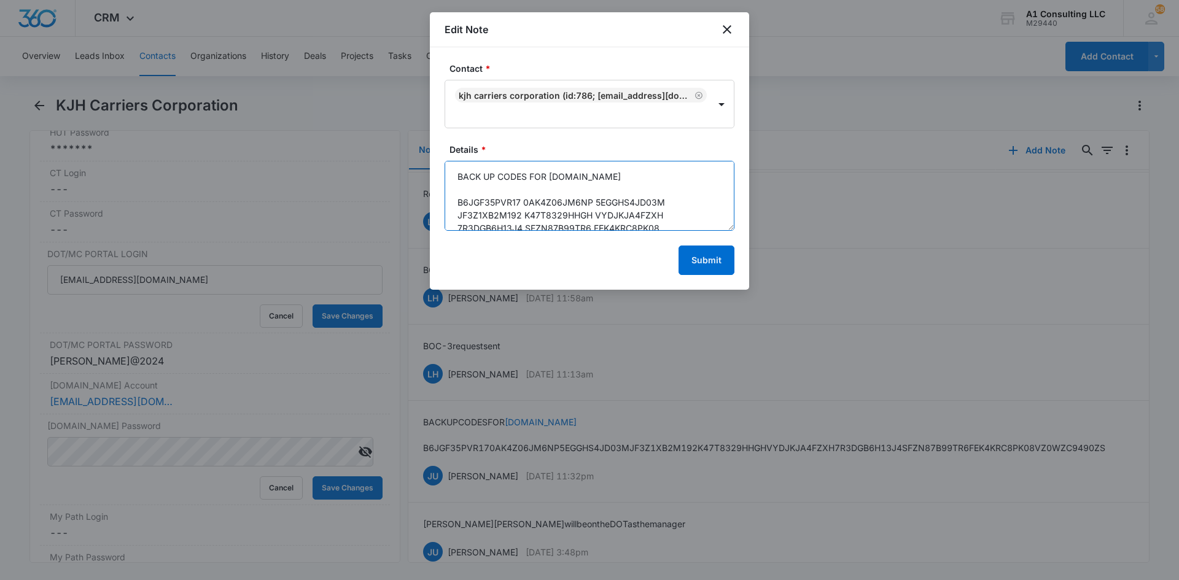
drag, startPoint x: 591, startPoint y: 201, endPoint x: 406, endPoint y: 211, distance: 185.1
click at [413, 210] on body "CRM Apps Websites Forms CRM Email Social Payments POS Content Ads Intelligence …" at bounding box center [589, 290] width 1179 height 580
click at [495, 201] on textarea "BACK UP CODES FOR [DOMAIN_NAME] B6JGF35 5EGGHS4JD03M PVR17 0AK4Z06JM6NPJF3Z1XB2…" at bounding box center [590, 196] width 290 height 70
click at [497, 204] on textarea "BACK UP CODES FOR [DOMAIN_NAME] B6JGF35 5EGGHS4JD03M PVR17 0AK4Z06JM6NPJF3Z1XB2…" at bounding box center [590, 196] width 290 height 70
click at [544, 206] on textarea "BACK UP CODES FOR [DOMAIN_NAME] B6JGF35 5EGGHS4JD03M PVR17 0AK4Z06JM6NPJF3Z1XB2…" at bounding box center [590, 196] width 290 height 70
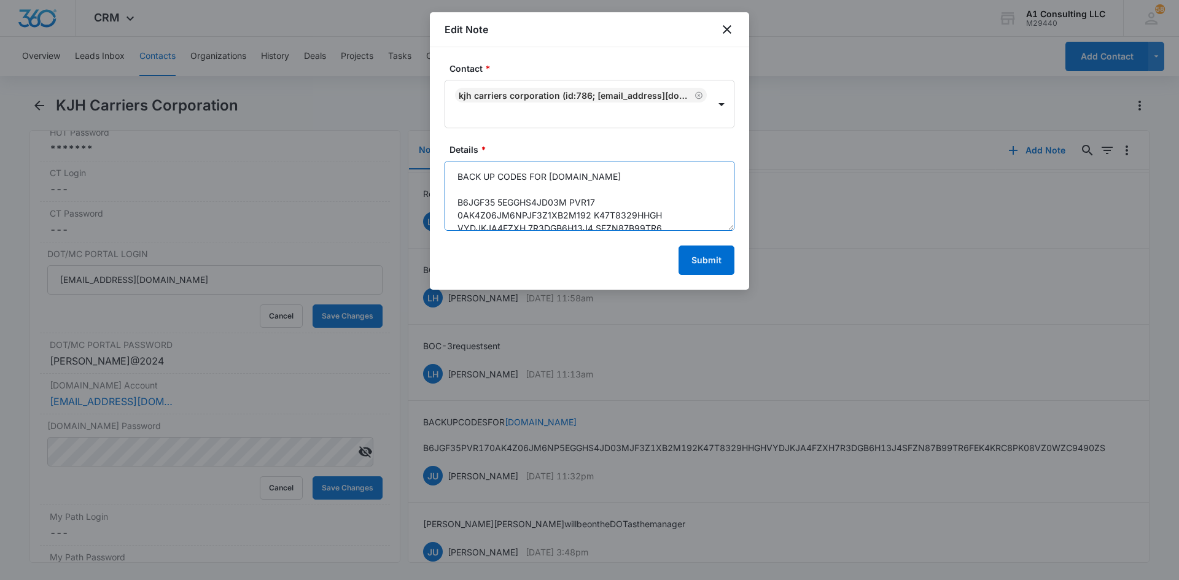
click at [642, 204] on textarea "BACK UP CODES FOR [DOMAIN_NAME] B6JGF35 5EGGHS4JD03M PVR17 0AK4Z06JM6NPJF3Z1XB2…" at bounding box center [590, 196] width 290 height 70
drag, startPoint x: 566, startPoint y: 203, endPoint x: 456, endPoint y: 198, distance: 110.6
click at [456, 198] on textarea "BACK UP CODES FOR [DOMAIN_NAME] B6JGF35 5EGGHS4JD03M PVR17 0AK4Z06JM6NPJF3Z1XB2…" at bounding box center [590, 196] width 290 height 70
click at [696, 180] on textarea "BACK UP CODES FOR [DOMAIN_NAME] B6JGF35PVR17 0AK4Z06JM6NP 5EGGHS4JD03M JF3Z1XB2…" at bounding box center [590, 196] width 290 height 70
drag, startPoint x: 519, startPoint y: 215, endPoint x: 459, endPoint y: 219, distance: 60.3
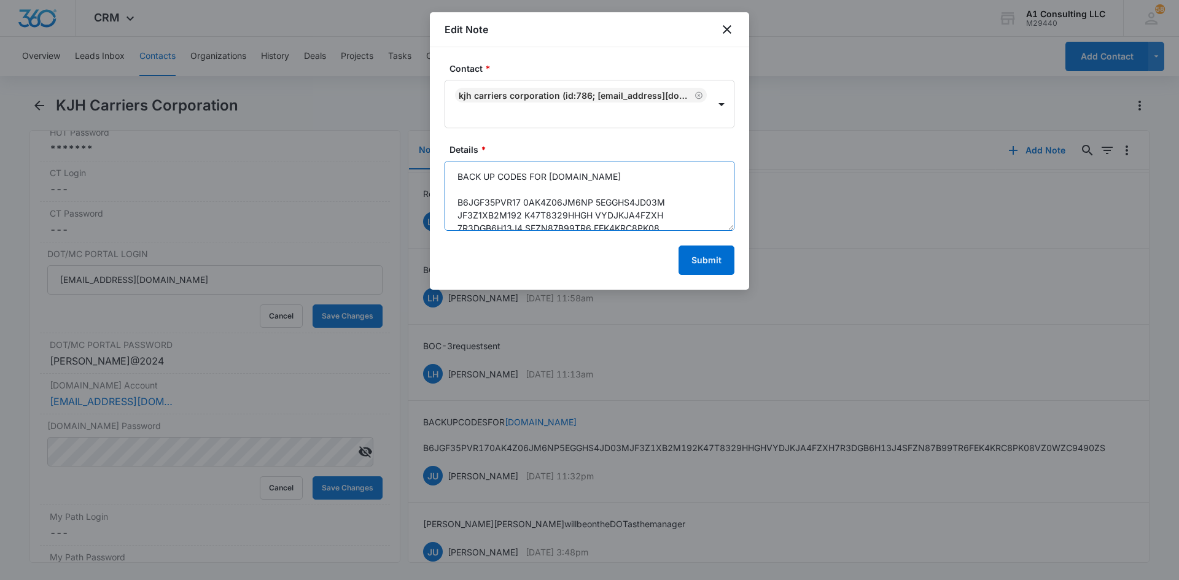
click at [459, 219] on textarea "BACK UP CODES FOR [DOMAIN_NAME] B6JGF35PVR17 0AK4Z06JM6NP 5EGGHS4JD03M JF3Z1XB2…" at bounding box center [590, 196] width 290 height 70
type textarea "BACK UP CODES FOR [DOMAIN_NAME] B6JGF35PVR17 0AK4Z06JM6NP 5EGGHS4JD03M JF3Z1XB2…"
click at [702, 267] on button "Submit" at bounding box center [707, 260] width 56 height 29
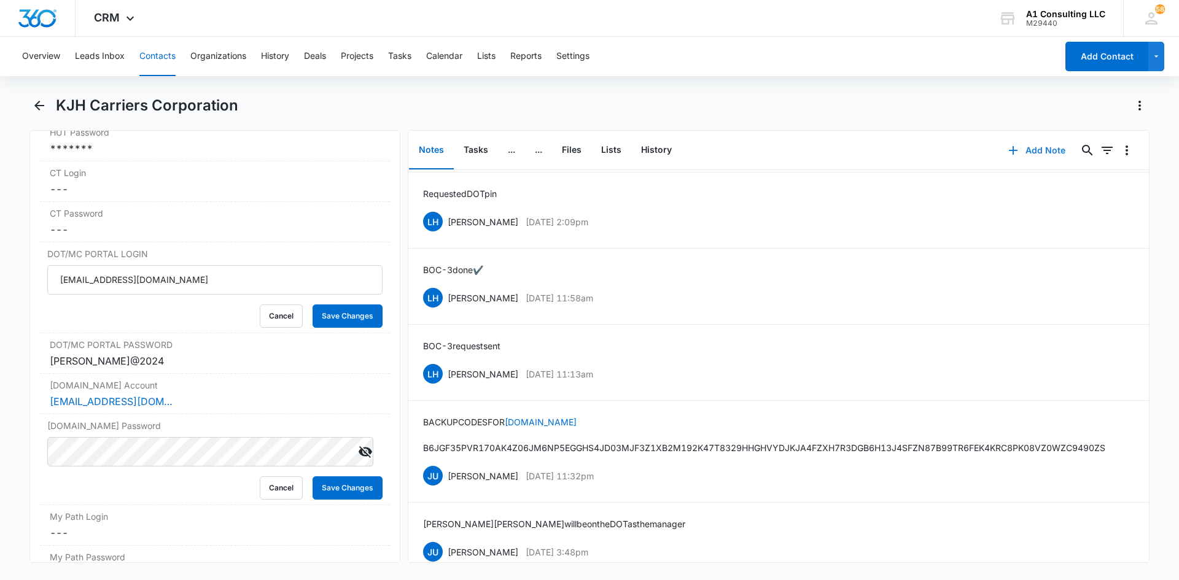
click at [1028, 149] on button "Add Note" at bounding box center [1037, 150] width 82 height 29
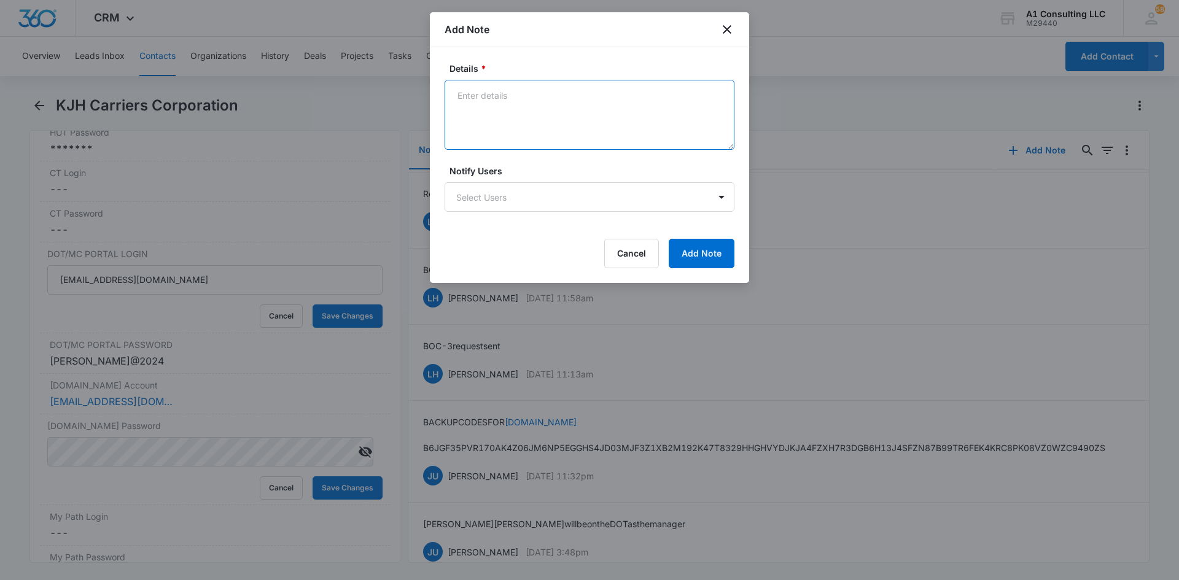
click at [503, 107] on textarea "Details *" at bounding box center [590, 115] width 290 height 70
type textarea "A 1 Consulting has portal access"
click at [706, 260] on button "Add Note" at bounding box center [702, 253] width 66 height 29
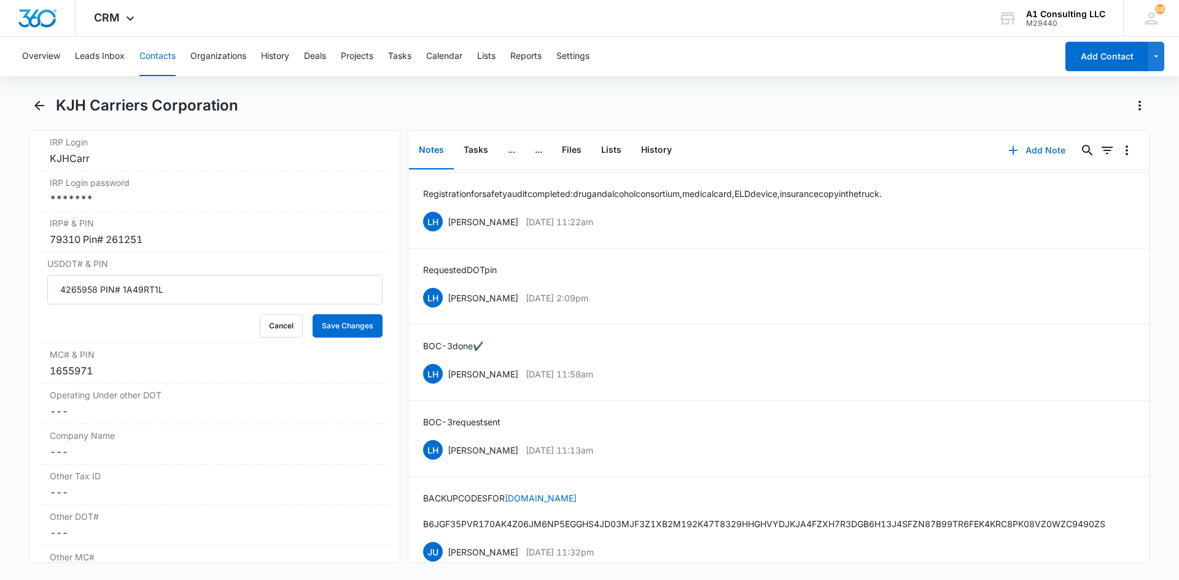
scroll to position [1643, 0]
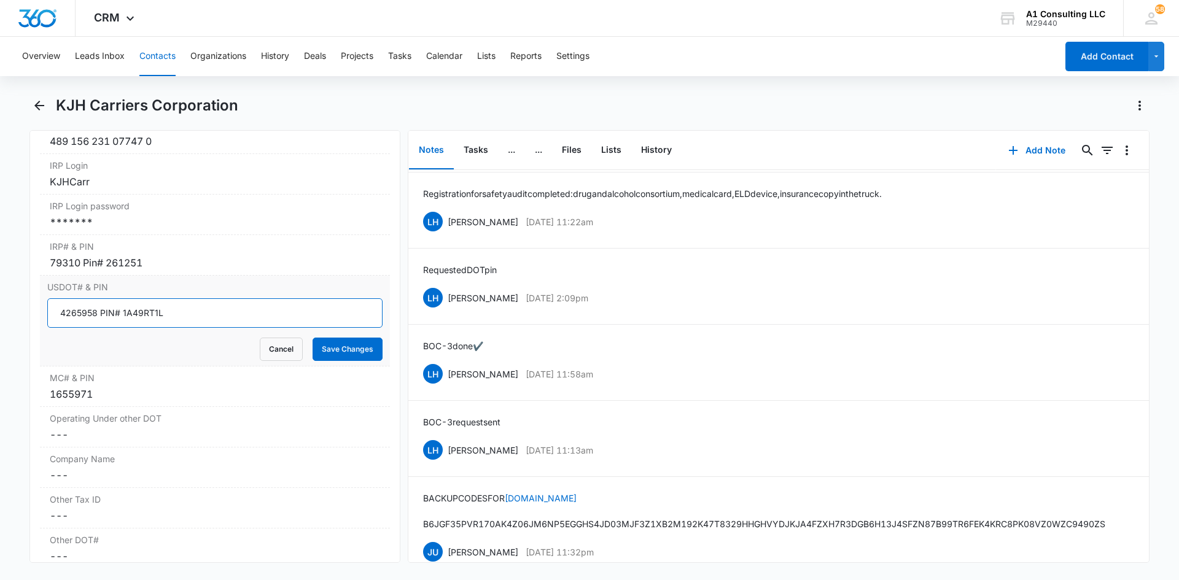
click at [91, 328] on input "4265958 PIN# 1A49RT1L" at bounding box center [214, 312] width 335 height 29
drag, startPoint x: 96, startPoint y: 344, endPoint x: 87, endPoint y: 346, distance: 10.1
click at [59, 328] on input "4265958 PIN# 1A49RT1L" at bounding box center [214, 312] width 335 height 29
